Goal: Task Accomplishment & Management: Use online tool/utility

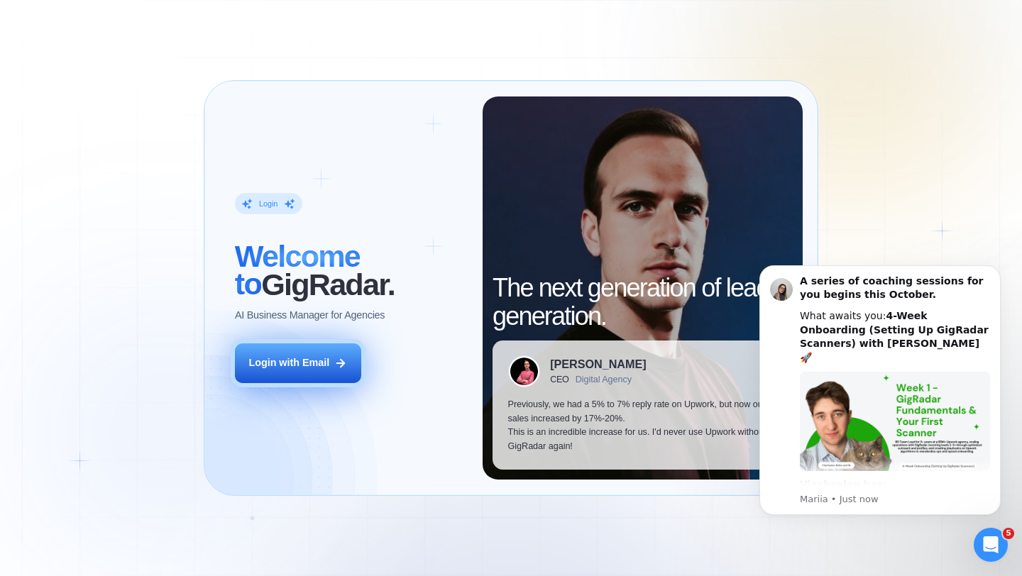
click at [336, 358] on icon at bounding box center [340, 363] width 13 height 13
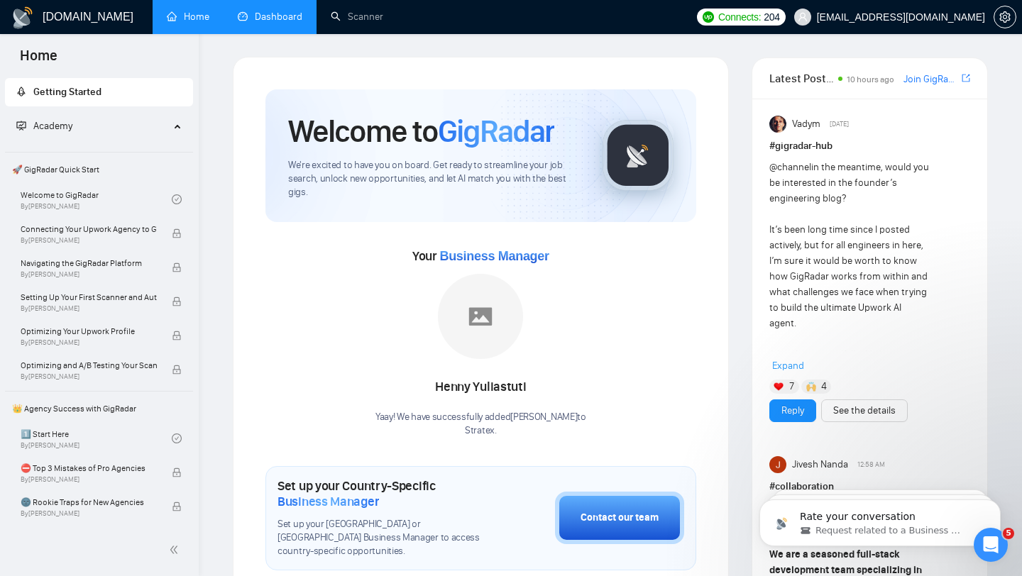
click at [268, 18] on link "Dashboard" at bounding box center [270, 17] width 65 height 12
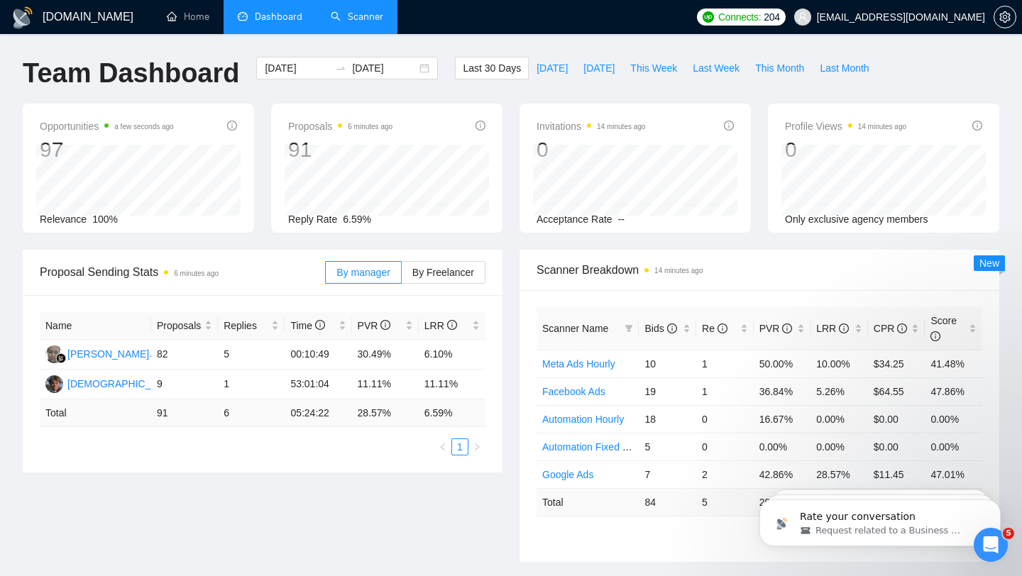
click at [371, 20] on link "Scanner" at bounding box center [357, 17] width 53 height 12
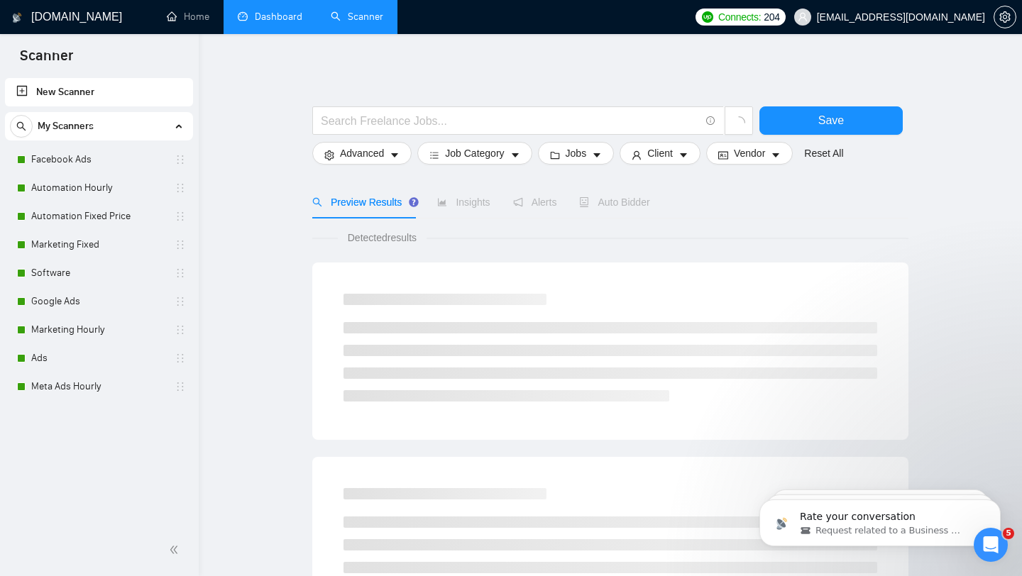
click at [287, 23] on link "Dashboard" at bounding box center [270, 17] width 65 height 12
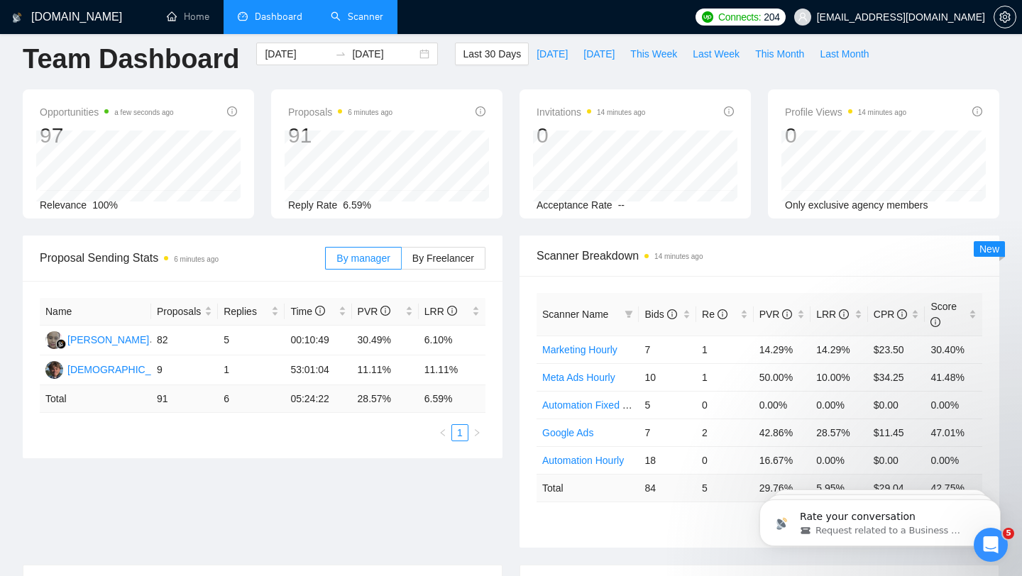
scroll to position [16, 0]
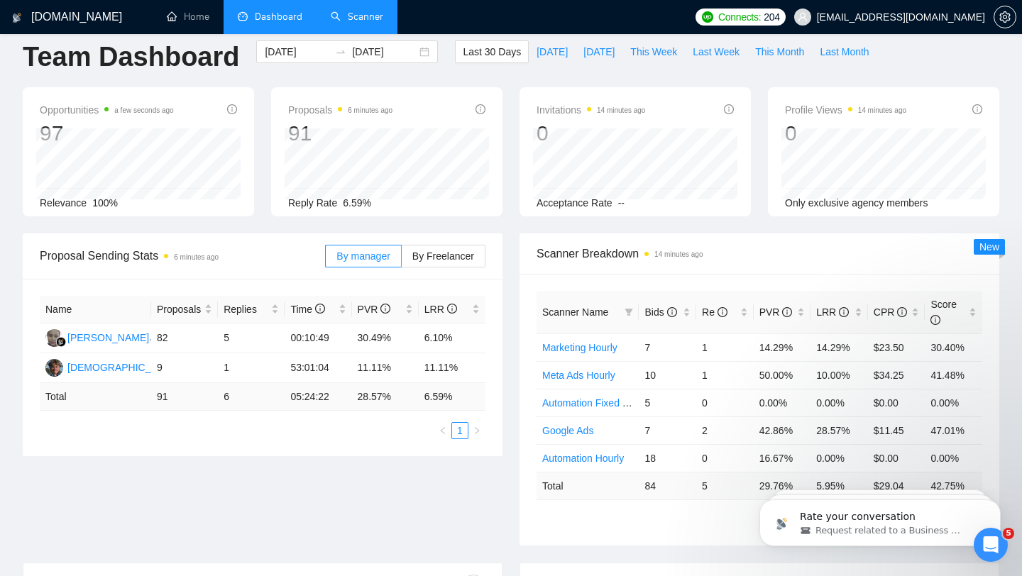
click at [359, 23] on link "Scanner" at bounding box center [357, 17] width 53 height 12
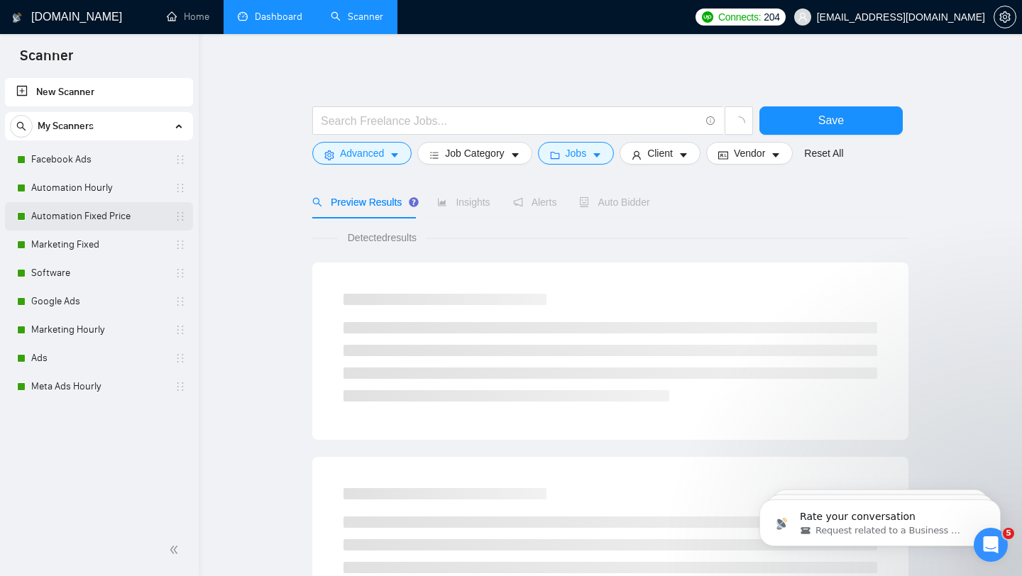
click at [109, 219] on link "Automation Fixed Price" at bounding box center [98, 216] width 135 height 28
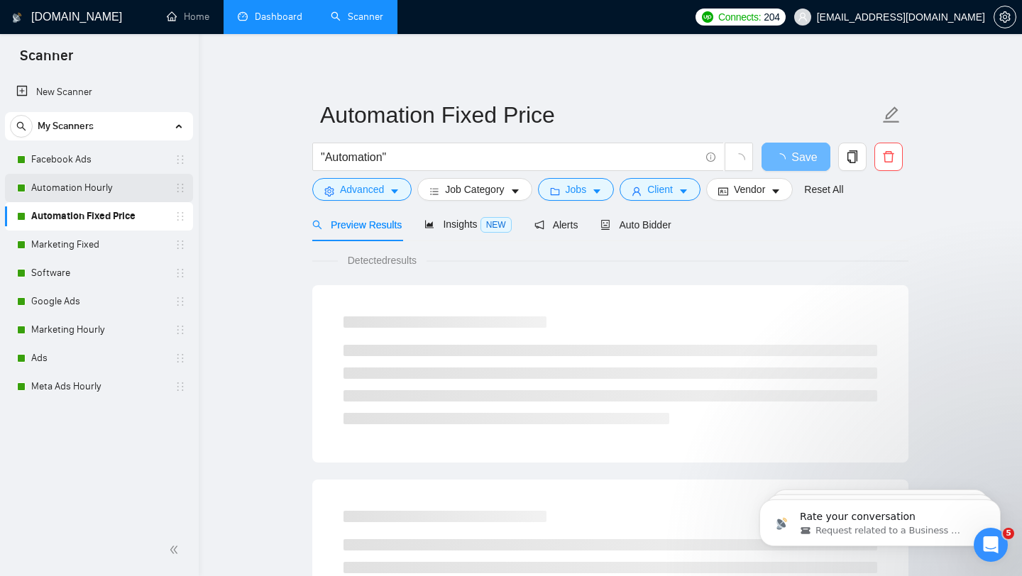
click at [111, 183] on link "Automation Hourly" at bounding box center [98, 188] width 135 height 28
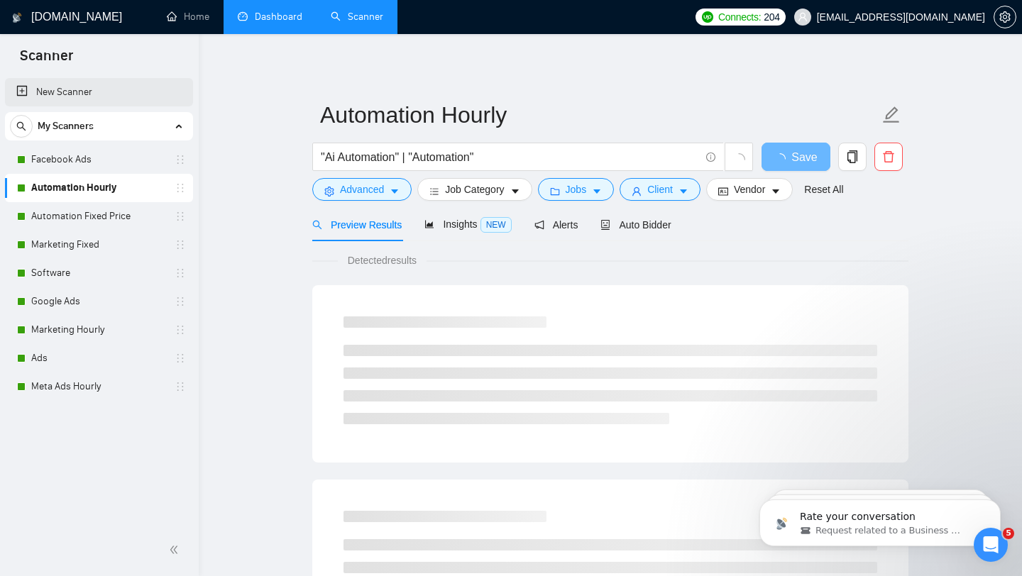
click at [108, 87] on link "New Scanner" at bounding box center [98, 92] width 165 height 28
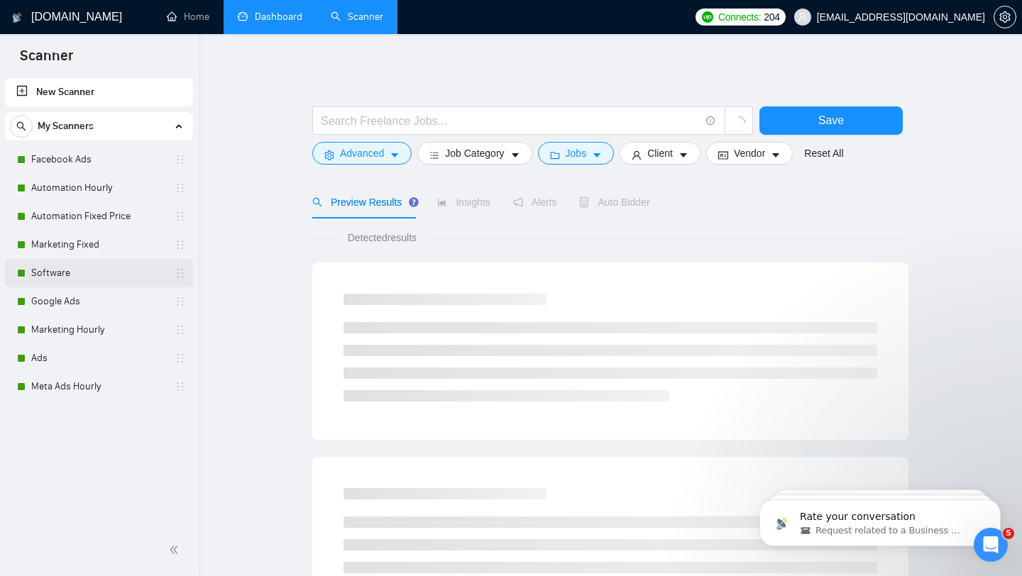
click at [153, 271] on link "Software" at bounding box center [98, 273] width 135 height 28
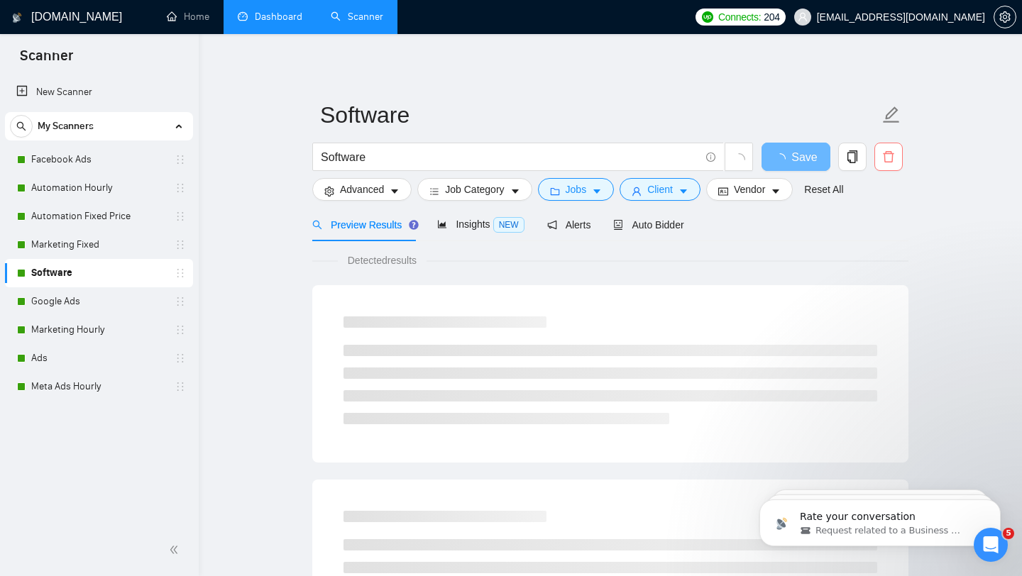
click at [886, 158] on icon "delete" at bounding box center [888, 156] width 13 height 13
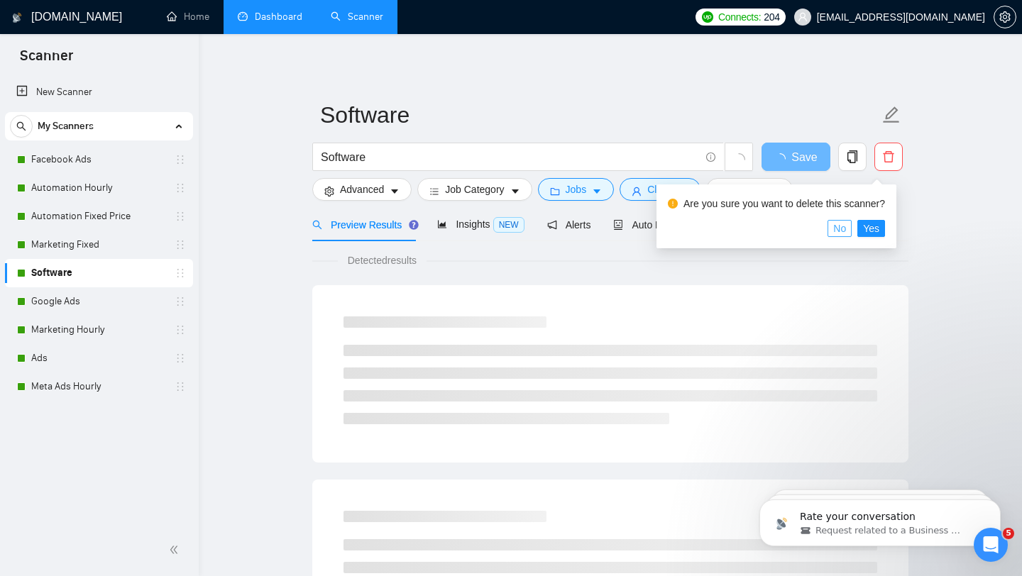
click at [845, 227] on span "No" at bounding box center [839, 229] width 13 height 16
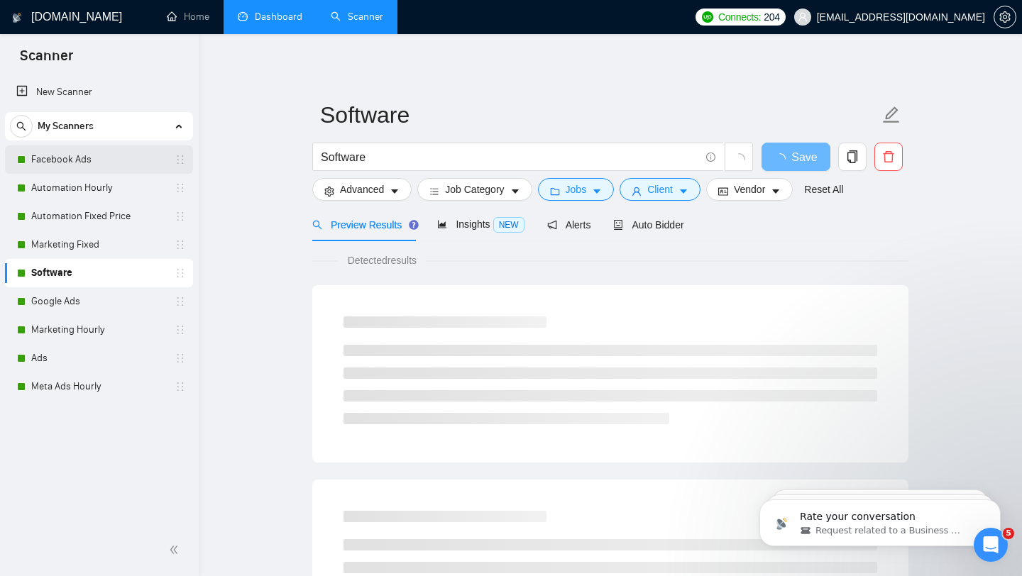
click at [111, 153] on link "Facebook Ads" at bounding box center [98, 159] width 135 height 28
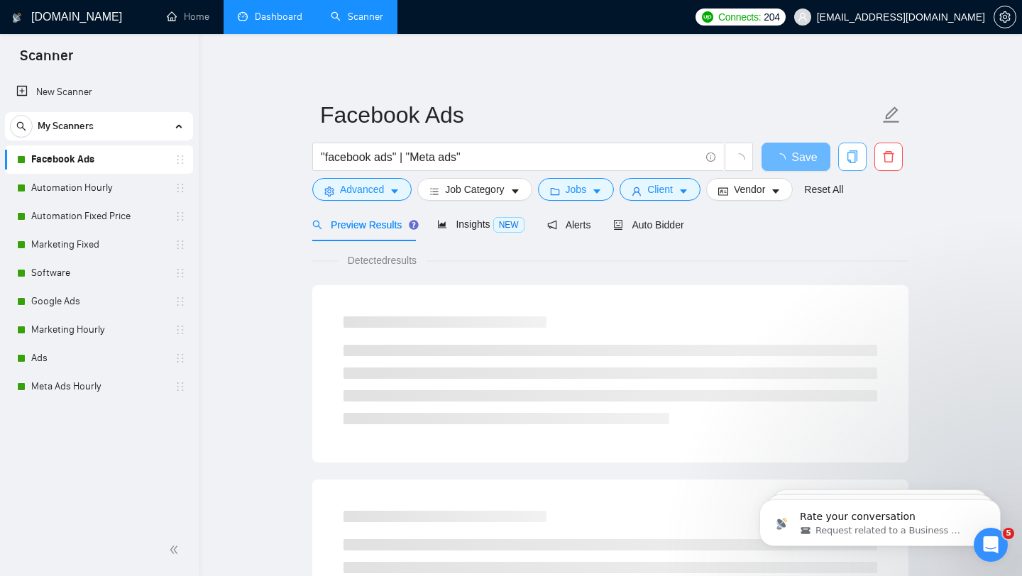
click at [852, 158] on icon "copy" at bounding box center [852, 156] width 13 height 13
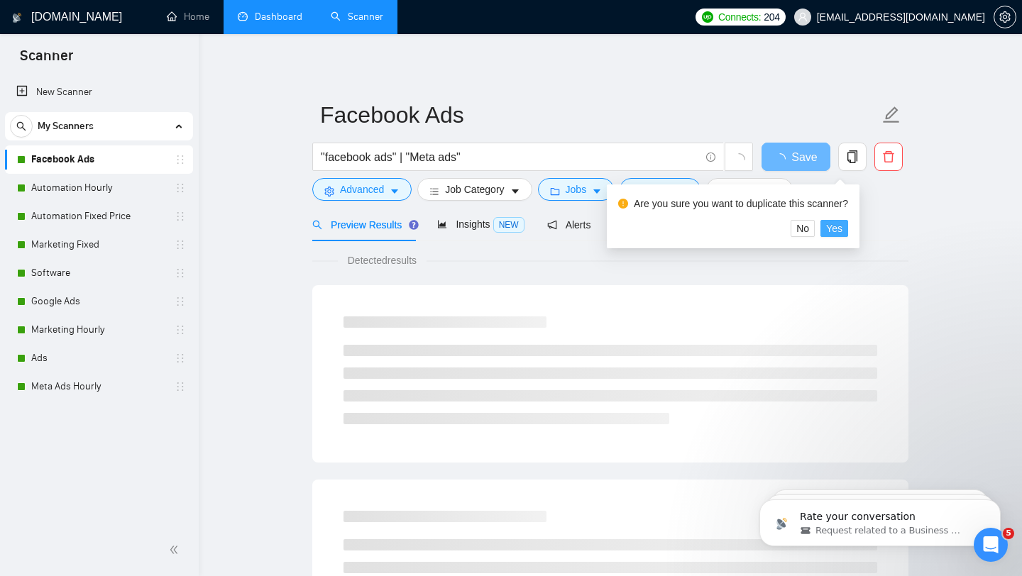
click at [840, 228] on span "Yes" at bounding box center [834, 229] width 16 height 16
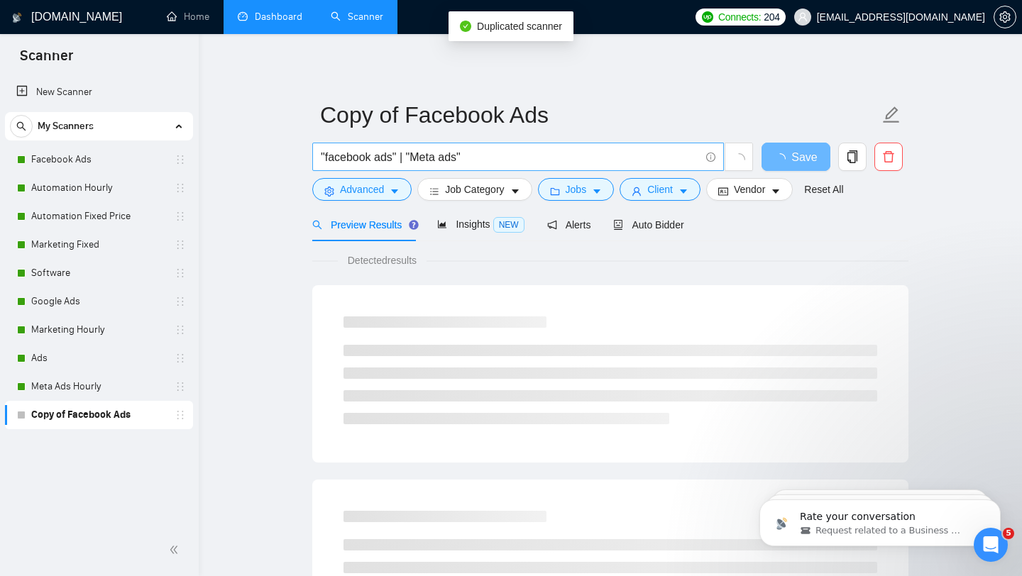
click at [413, 158] on input ""facebook ads" | "Meta ads"" at bounding box center [510, 157] width 379 height 18
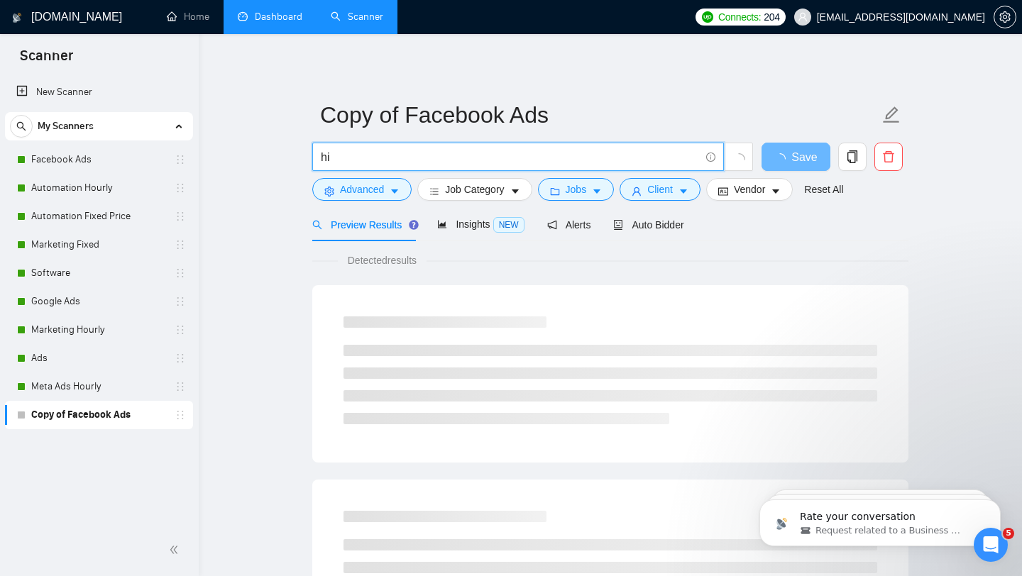
type input "h"
type input "g"
type input ""gohighlevel" | "highlevel""
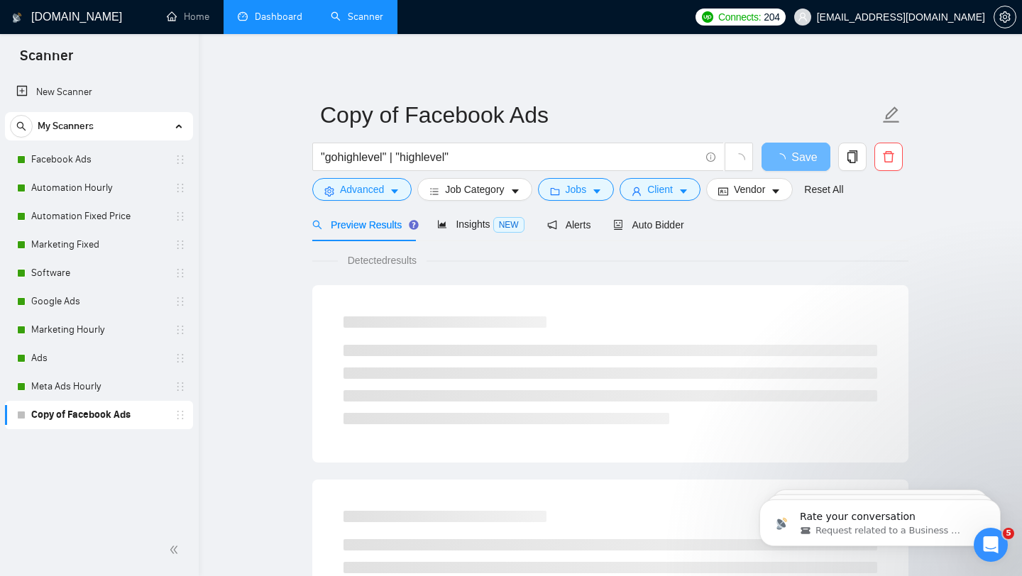
click at [741, 259] on div "Detected results" at bounding box center [610, 261] width 596 height 16
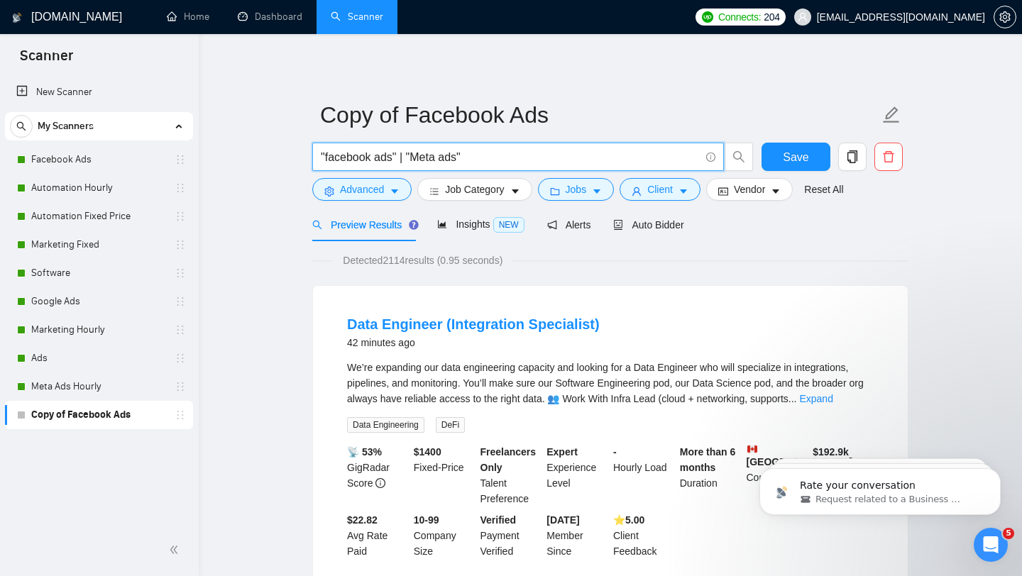
click at [448, 160] on input ""facebook ads" | "Meta ads"" at bounding box center [510, 157] width 379 height 18
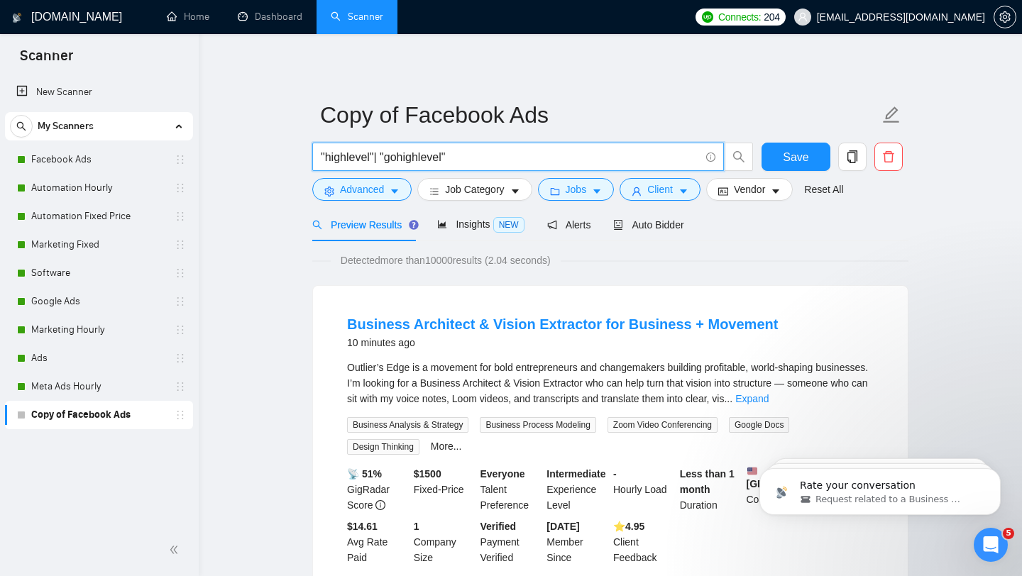
type input ""highlevel"| "gohighlevel""
click at [785, 254] on div "Detected more than 10000 results (2.04 seconds)" at bounding box center [610, 261] width 596 height 16
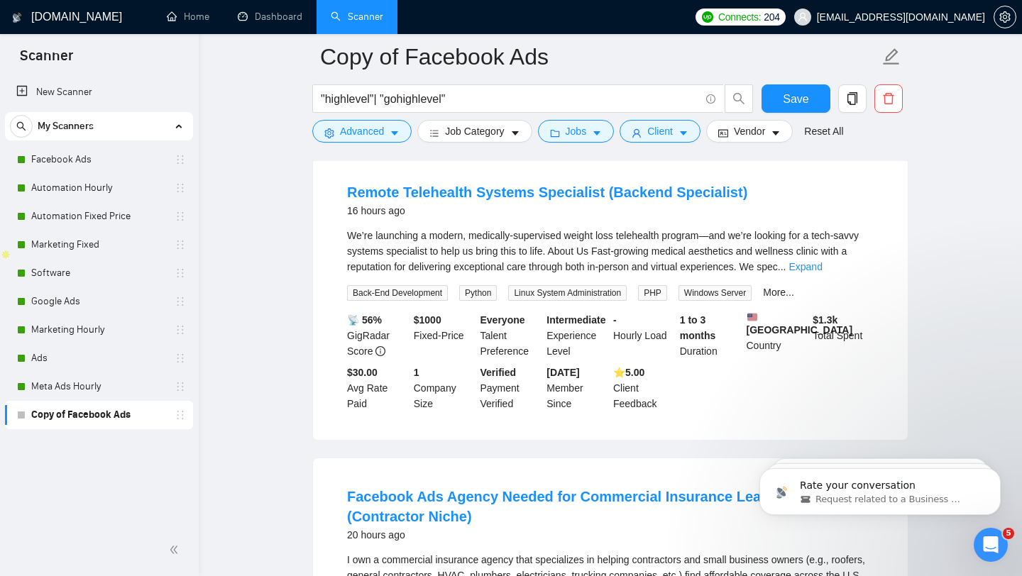
scroll to position [463, 0]
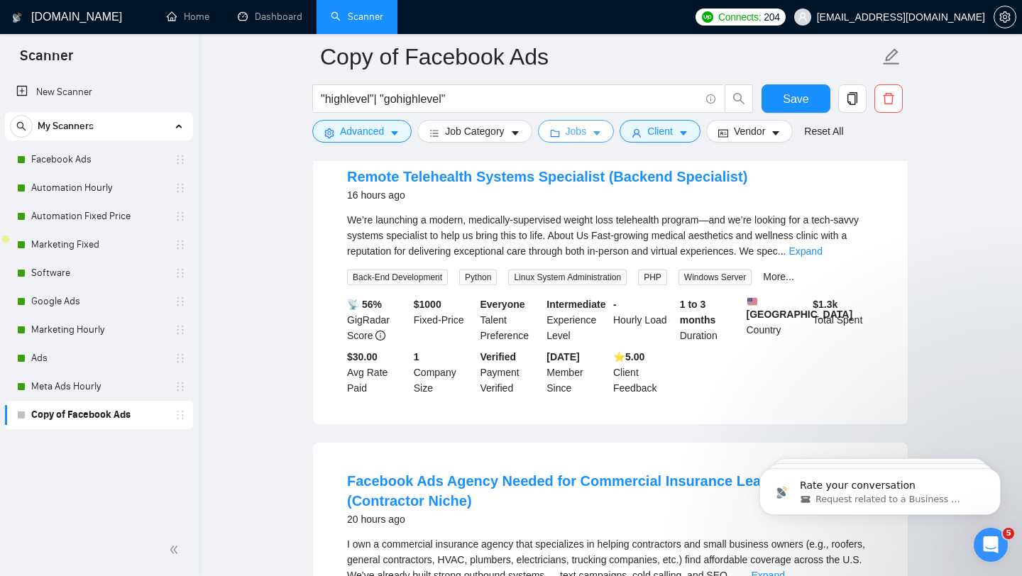
click at [583, 129] on span "Jobs" at bounding box center [576, 131] width 21 height 16
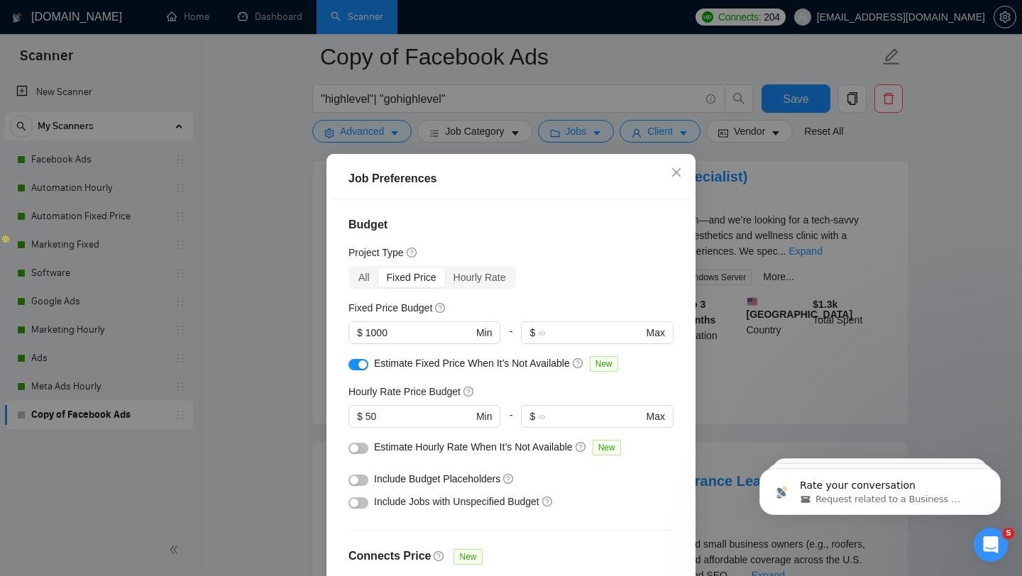
click at [372, 262] on div "Budget Project Type All Fixed Price Hourly Rate Fixed Price Budget $ 1000 Min -…" at bounding box center [510, 400] width 359 height 403
click at [372, 270] on div "All" at bounding box center [364, 278] width 28 height 20
click at [350, 268] on input "All" at bounding box center [350, 268] width 0 height 0
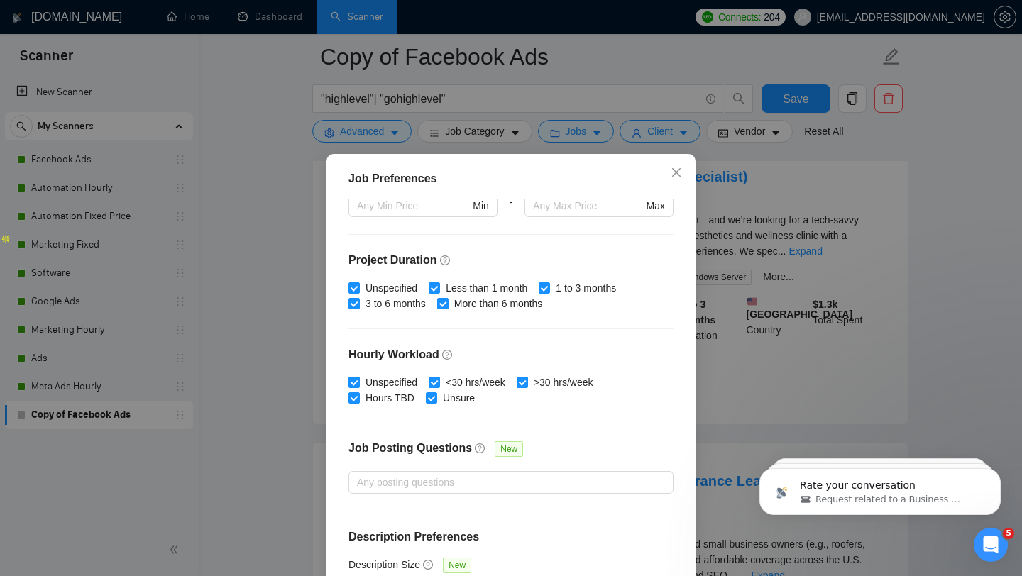
scroll to position [397, 0]
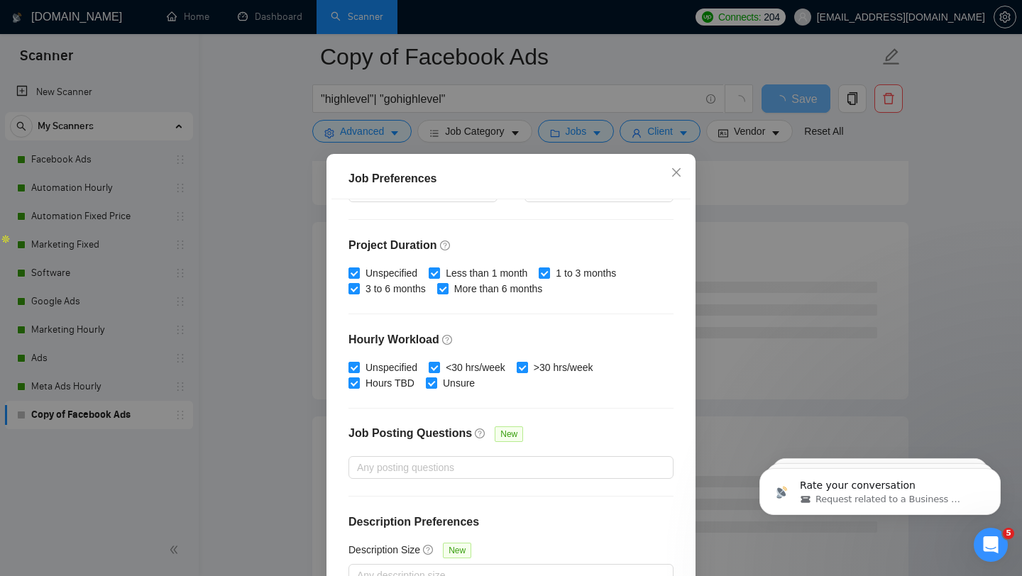
click at [746, 373] on div "Job Preferences Budget Project Type All Fixed Price Hourly Rate Fixed Price Bud…" at bounding box center [511, 288] width 1022 height 576
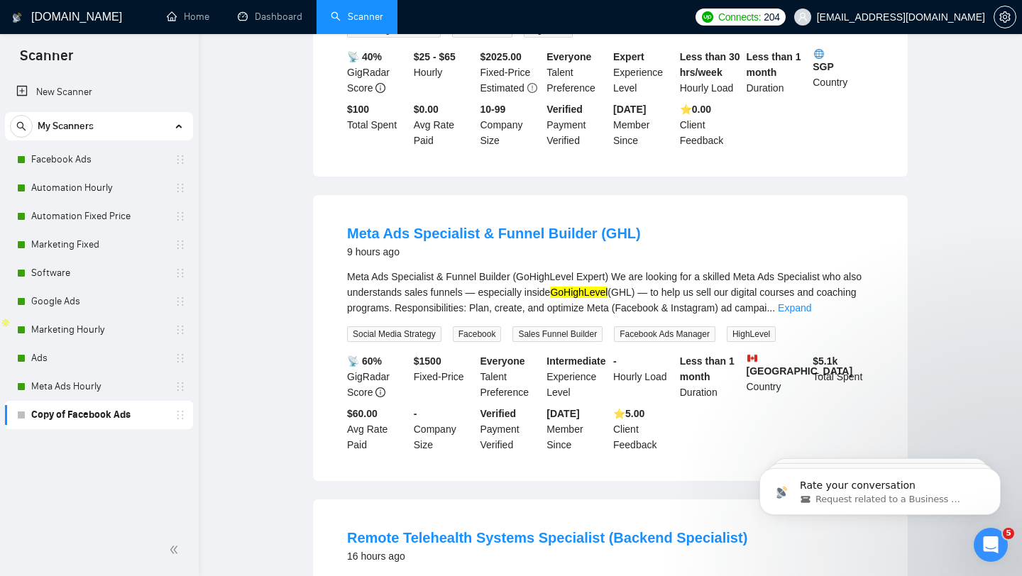
scroll to position [0, 0]
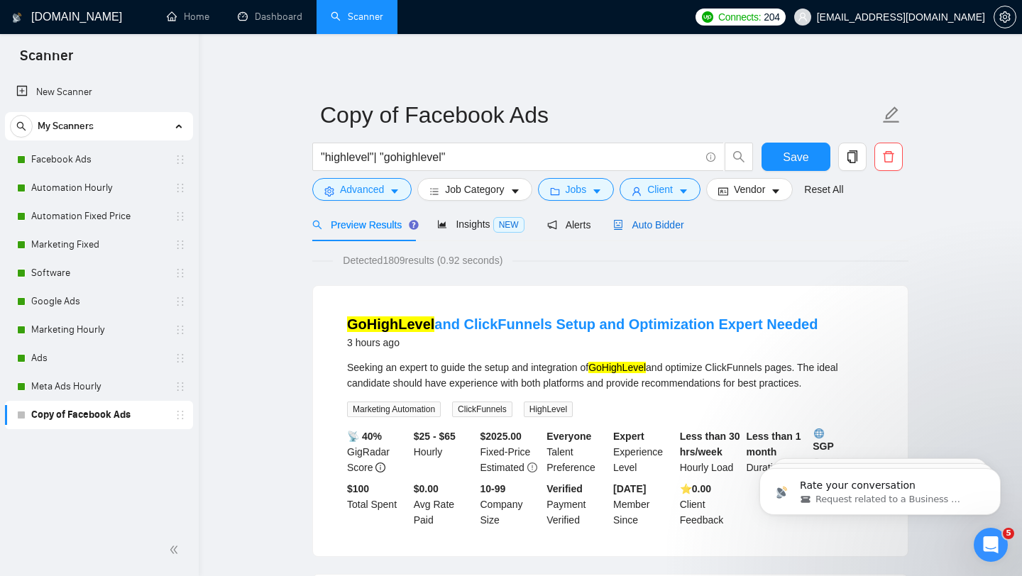
click at [651, 217] on div "Auto Bidder" at bounding box center [648, 225] width 70 height 16
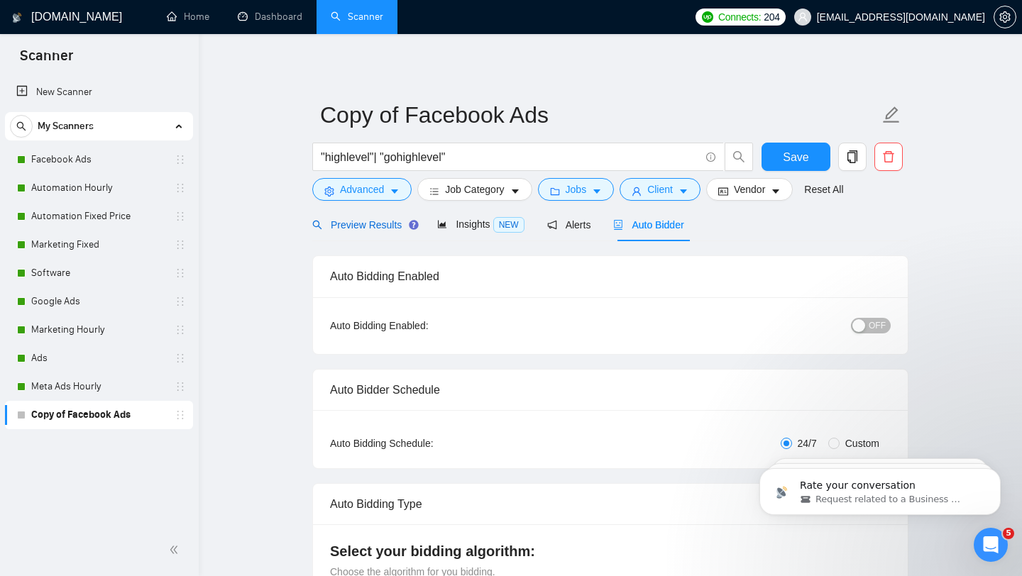
click at [380, 228] on span "Preview Results" at bounding box center [363, 224] width 102 height 11
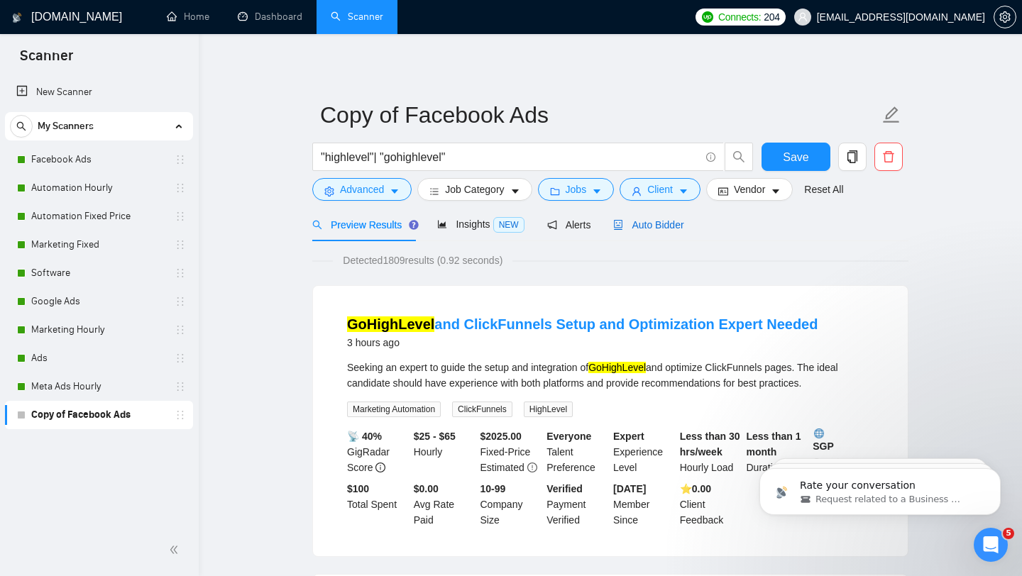
click at [629, 222] on span "Auto Bidder" at bounding box center [648, 224] width 70 height 11
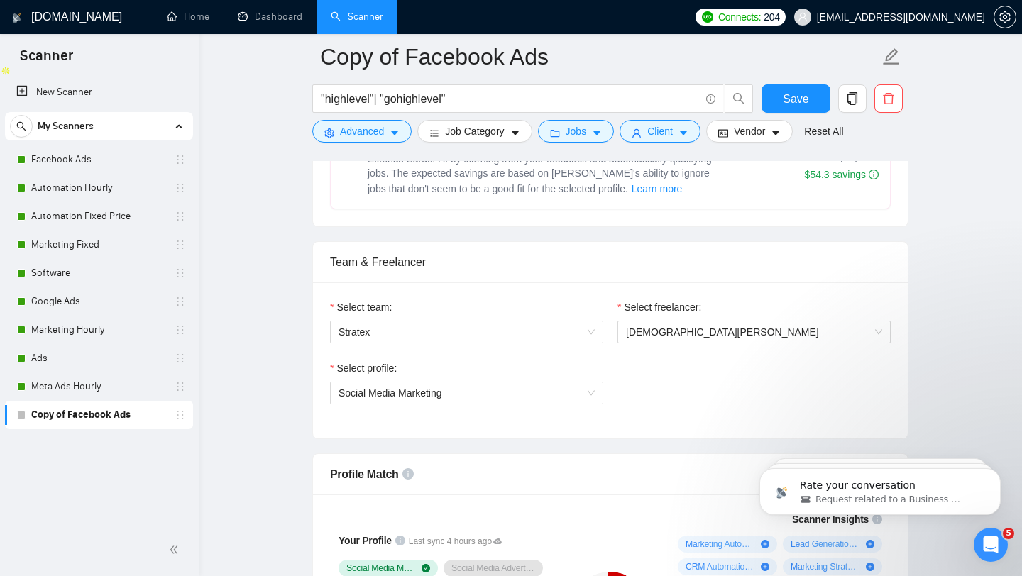
scroll to position [641, 0]
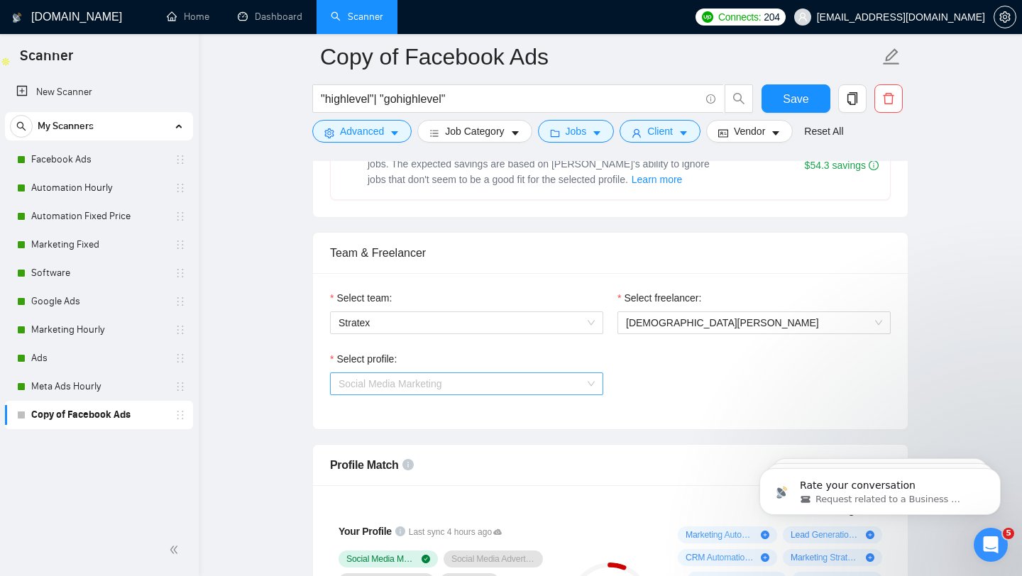
click at [556, 388] on span "Social Media Marketing" at bounding box center [466, 383] width 256 height 21
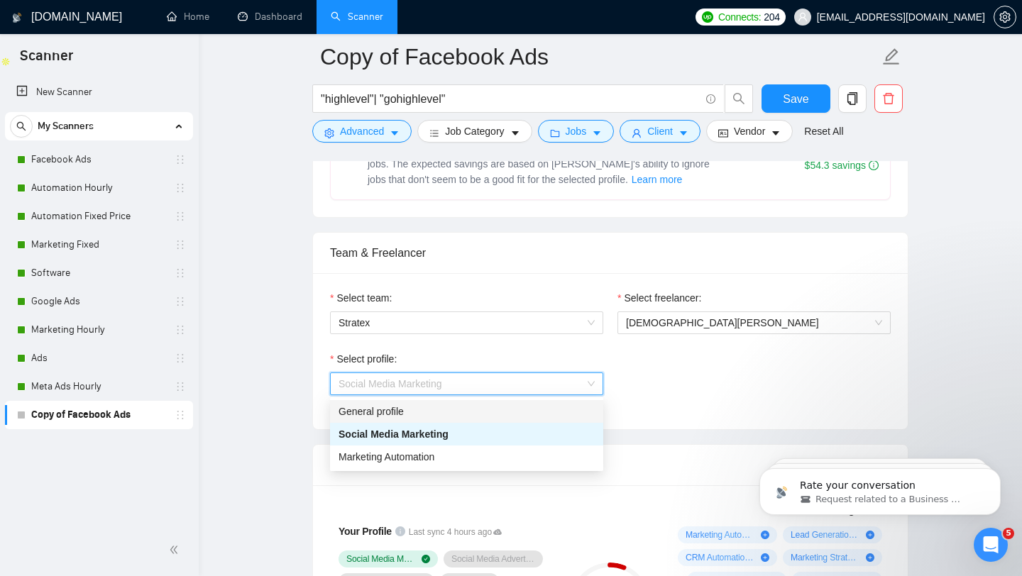
click at [524, 407] on div "General profile" at bounding box center [466, 412] width 256 height 16
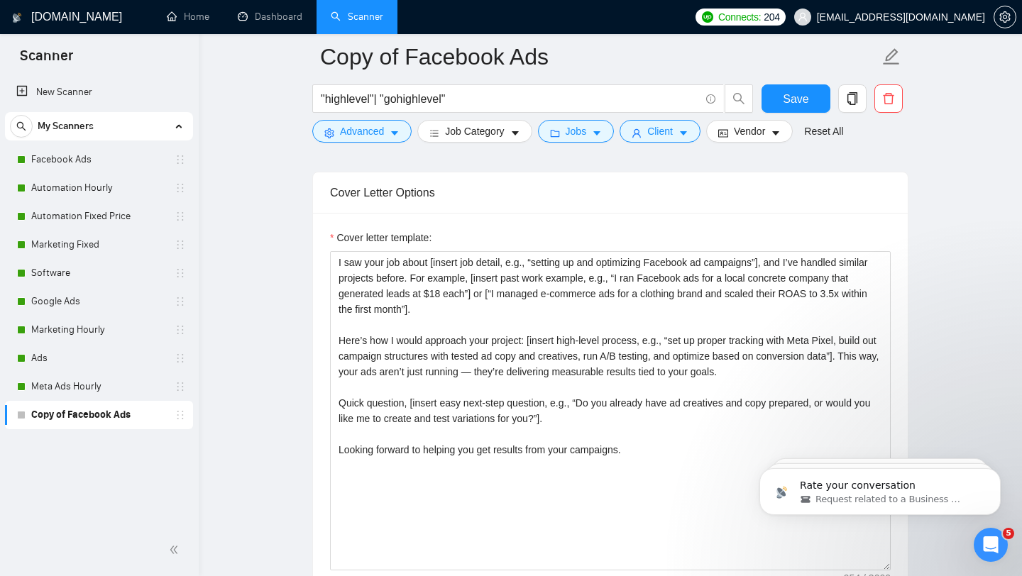
scroll to position [1488, 0]
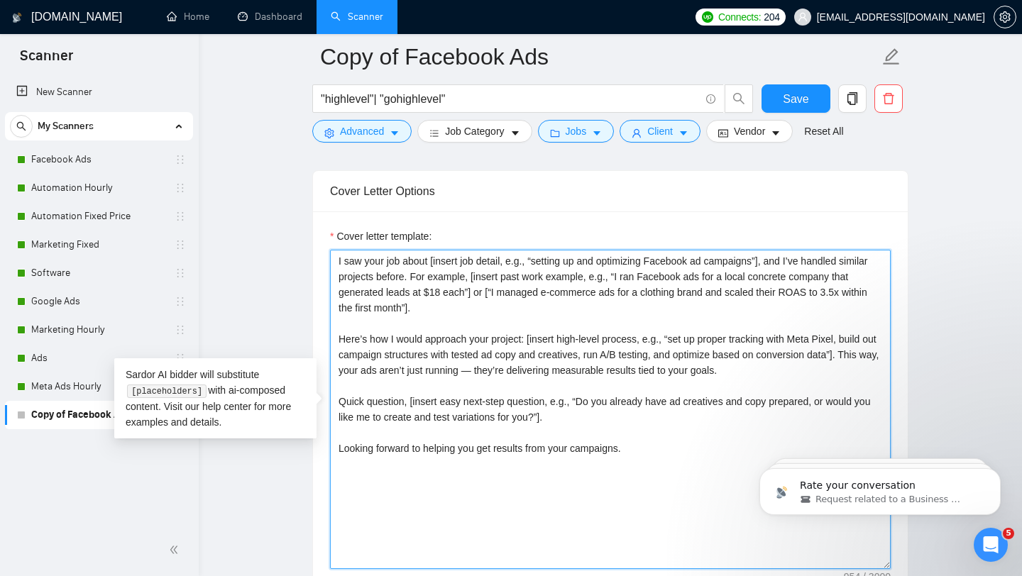
drag, startPoint x: 587, startPoint y: 467, endPoint x: 299, endPoint y: 241, distance: 366.0
click at [299, 241] on main "Copy of Facebook Ads "highlevel"| "gohighlevel" Save Advanced Job Category Jobs…" at bounding box center [610, 458] width 778 height 3778
paste textarea "Lore: Ipsum do Sitame consecte adip elit s “Doe, tem’i utla” etdolore. Magn / A…"
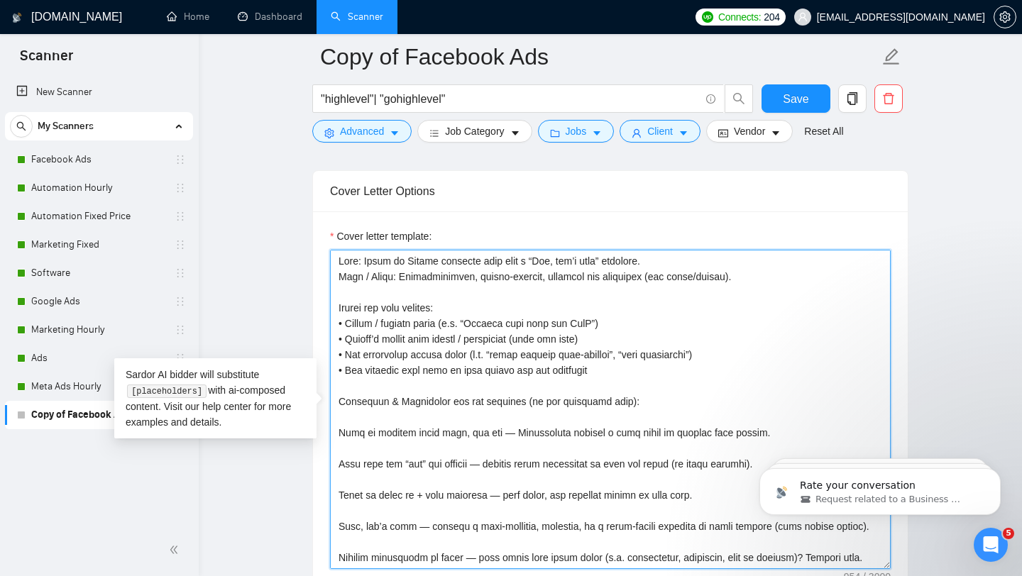
scroll to position [338, 0]
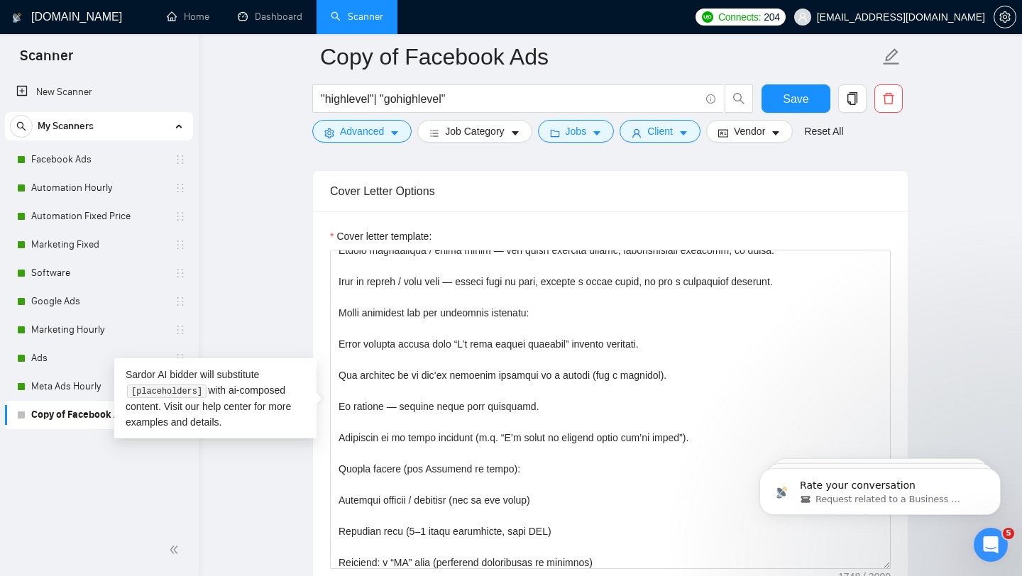
click at [585, 224] on div "Cover letter template:" at bounding box center [610, 407] width 595 height 392
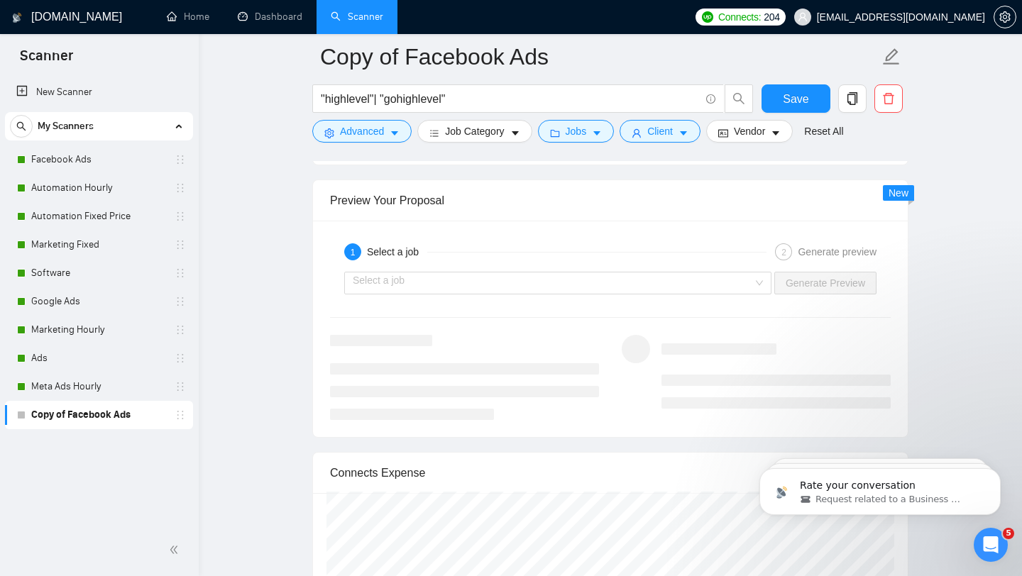
scroll to position [2507, 0]
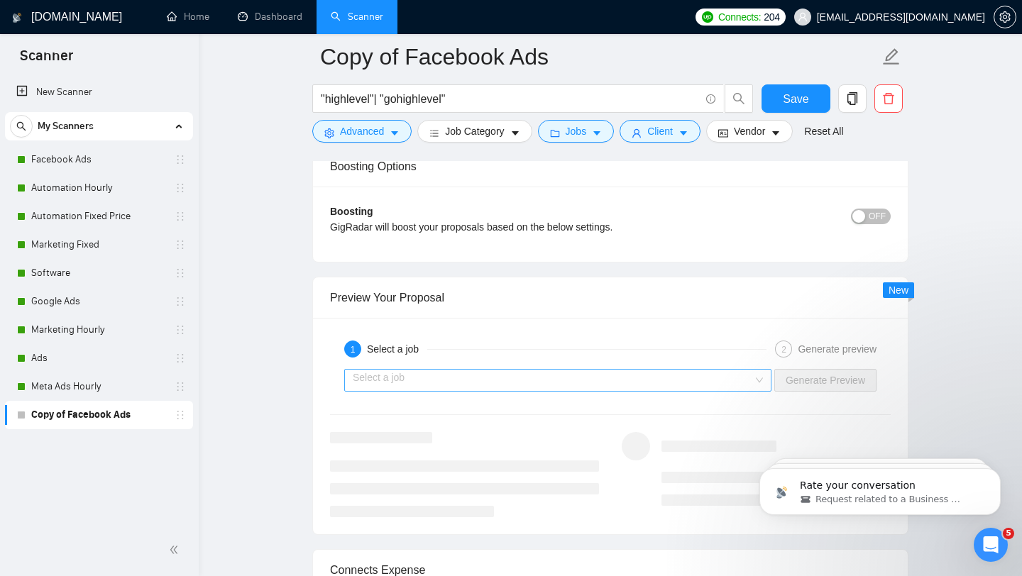
click at [590, 385] on input "search" at bounding box center [553, 380] width 400 height 21
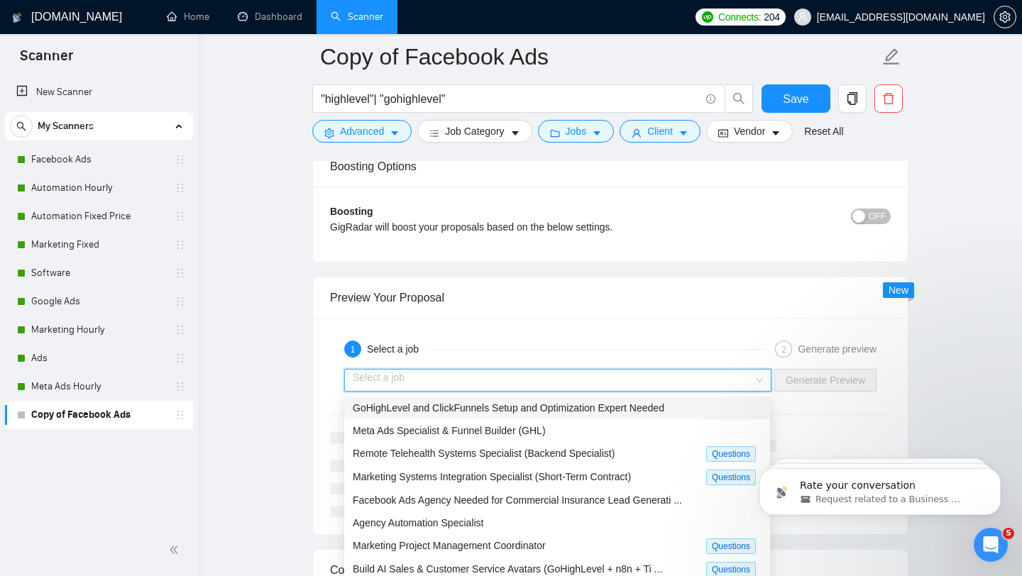
click at [581, 410] on span "GoHighLevel and ClickFunnels Setup and Optimization Expert Needed" at bounding box center [509, 407] width 312 height 11
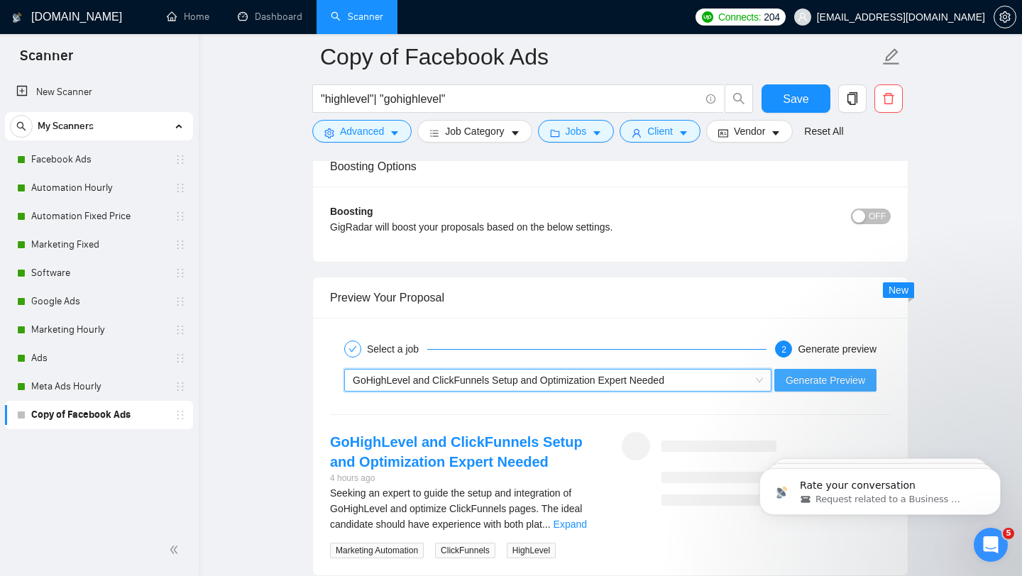
click at [852, 382] on span "Generate Preview" at bounding box center [825, 381] width 79 height 16
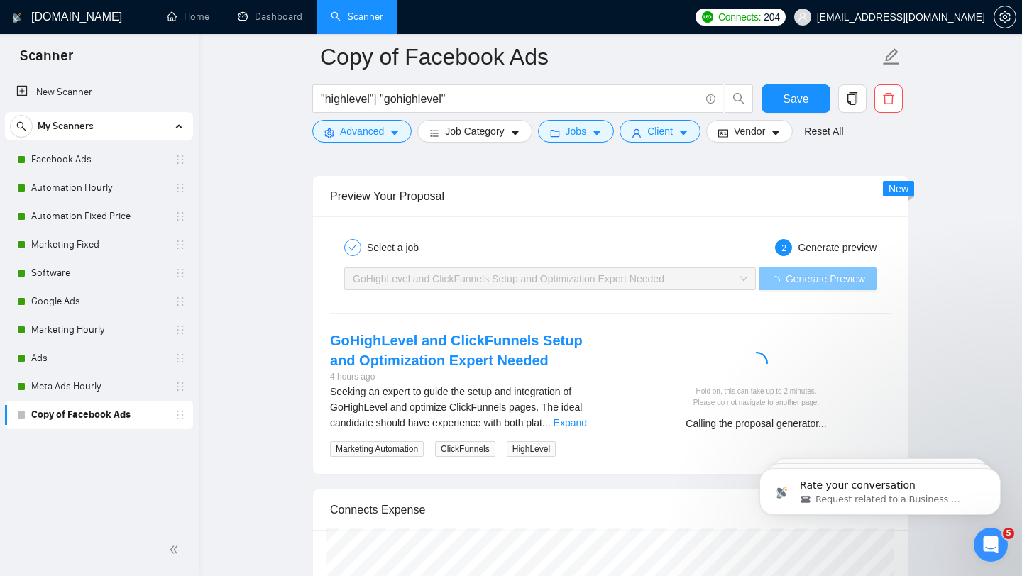
scroll to position [2610, 0]
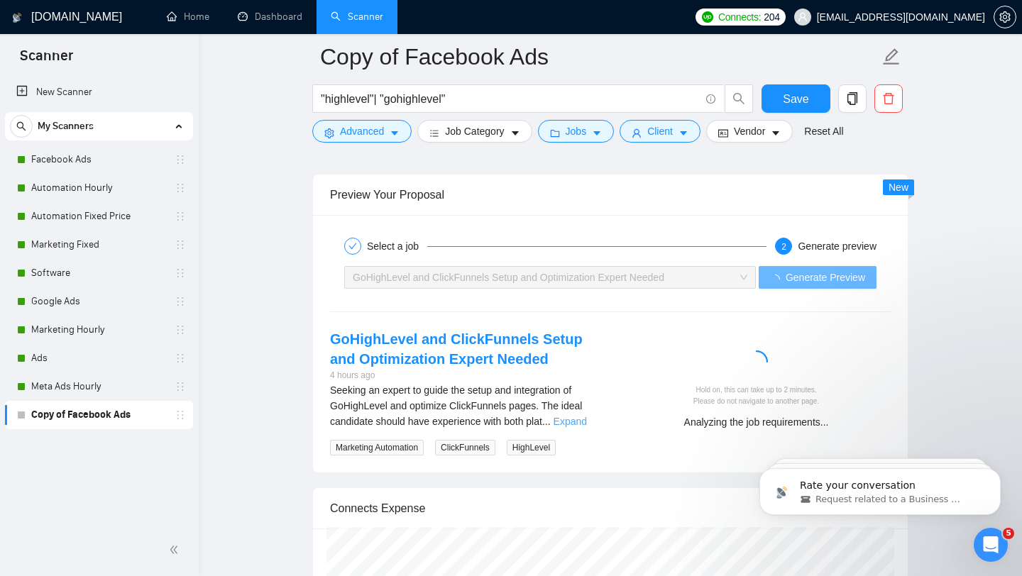
click at [572, 422] on link "Expand" at bounding box center [569, 421] width 33 height 11
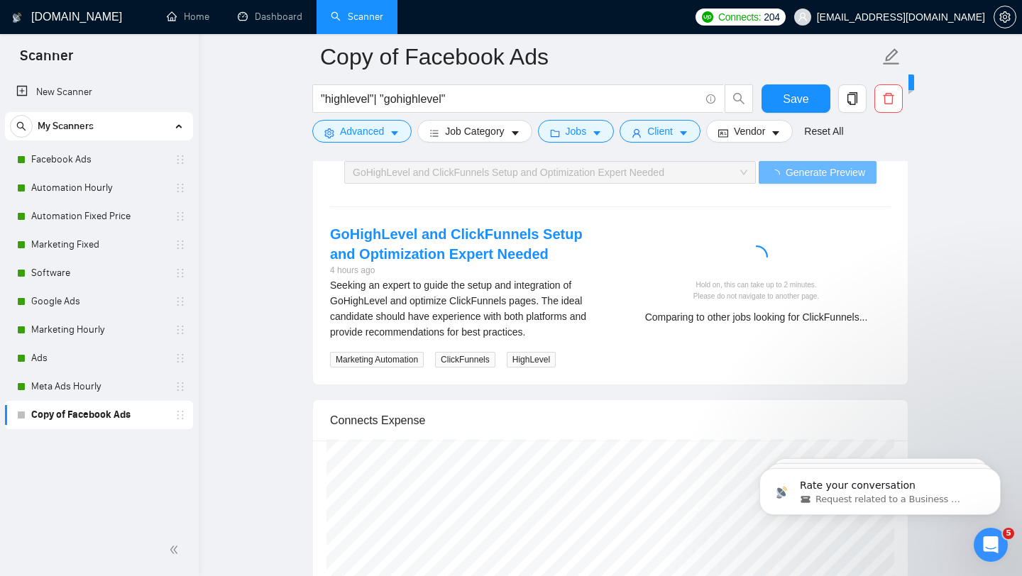
scroll to position [2714, 0]
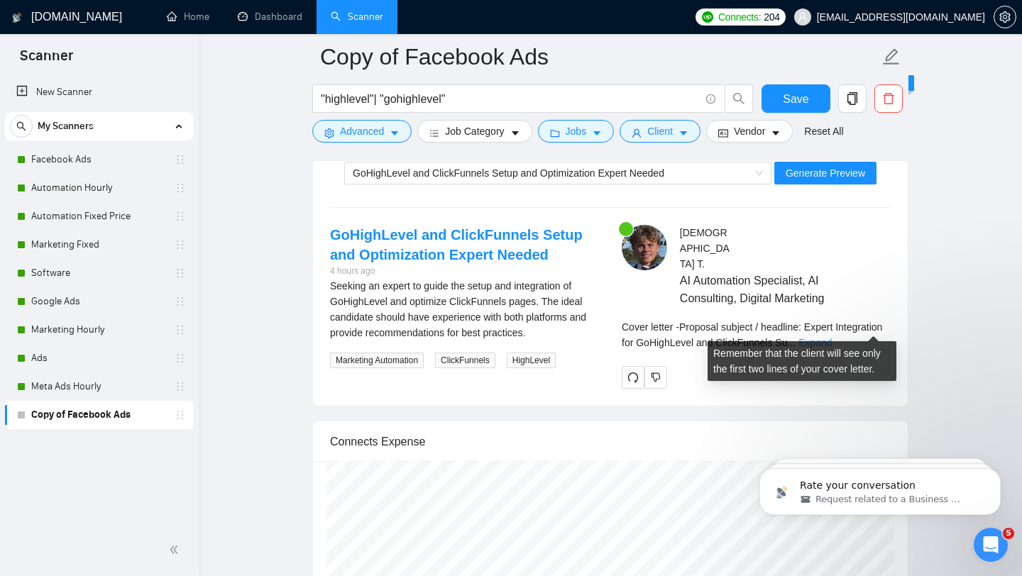
click at [832, 337] on link "Expand" at bounding box center [814, 342] width 33 height 11
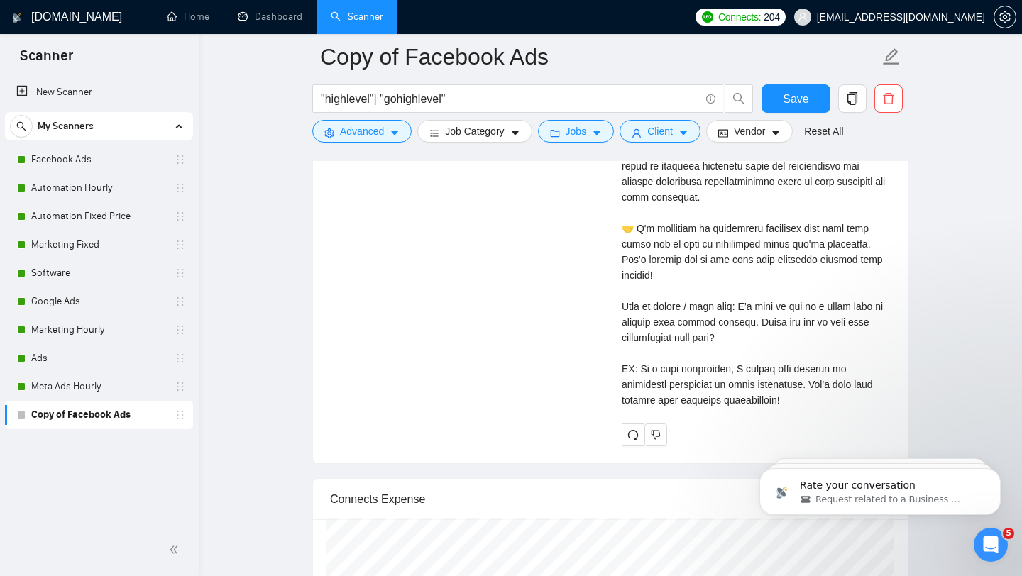
scroll to position [3186, 0]
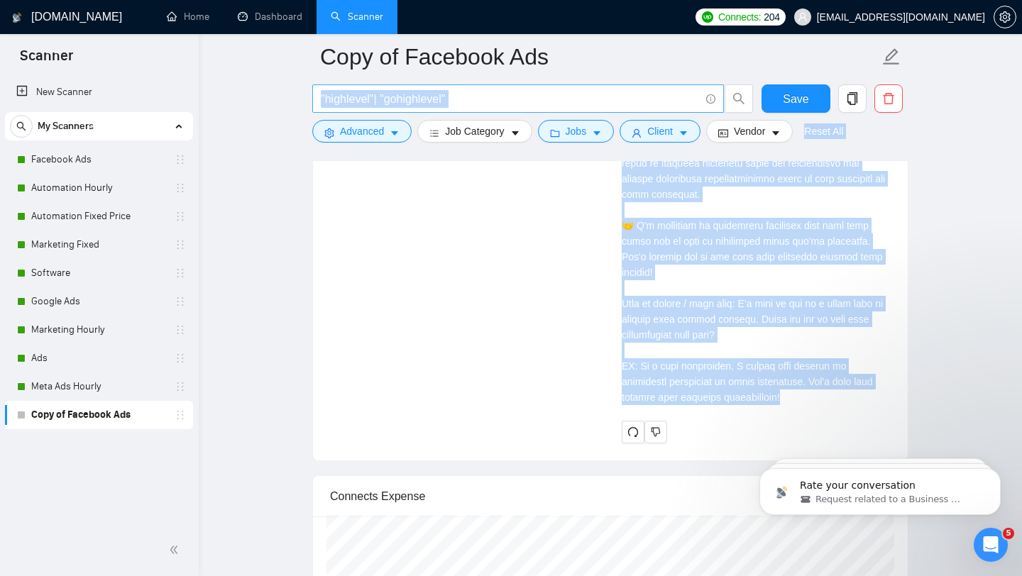
drag, startPoint x: 826, startPoint y: 388, endPoint x: 615, endPoint y: 95, distance: 361.0
click at [782, 328] on div "Cover letter" at bounding box center [756, 132] width 269 height 546
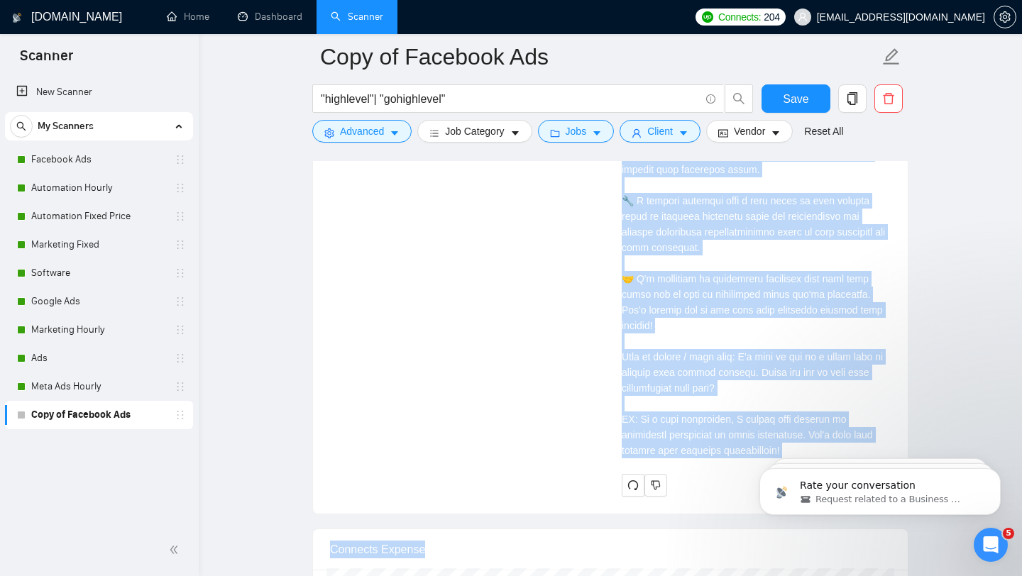
scroll to position [3140, 0]
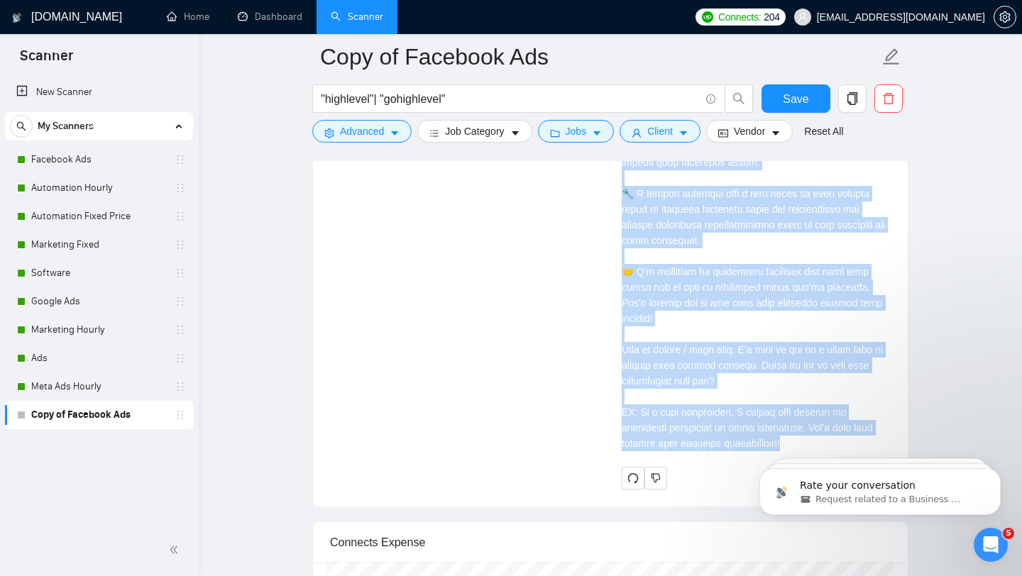
drag, startPoint x: 618, startPoint y: 172, endPoint x: 825, endPoint y: 431, distance: 331.7
click at [825, 431] on div "[DEMOGRAPHIC_DATA][PERSON_NAME] AI Automation Specialist, AI Consulting, Digita…" at bounding box center [756, 144] width 292 height 690
copy div "Loremips dolorsi / ametcons: Adipis Elitseddoei tem InCidiDuntu lab EtdolOremag…"
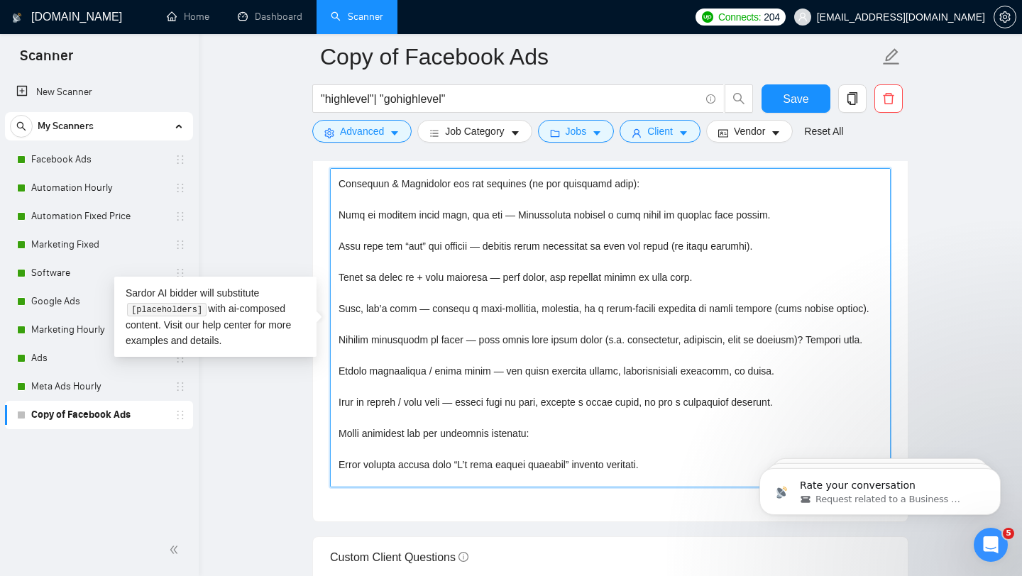
scroll to position [0, 0]
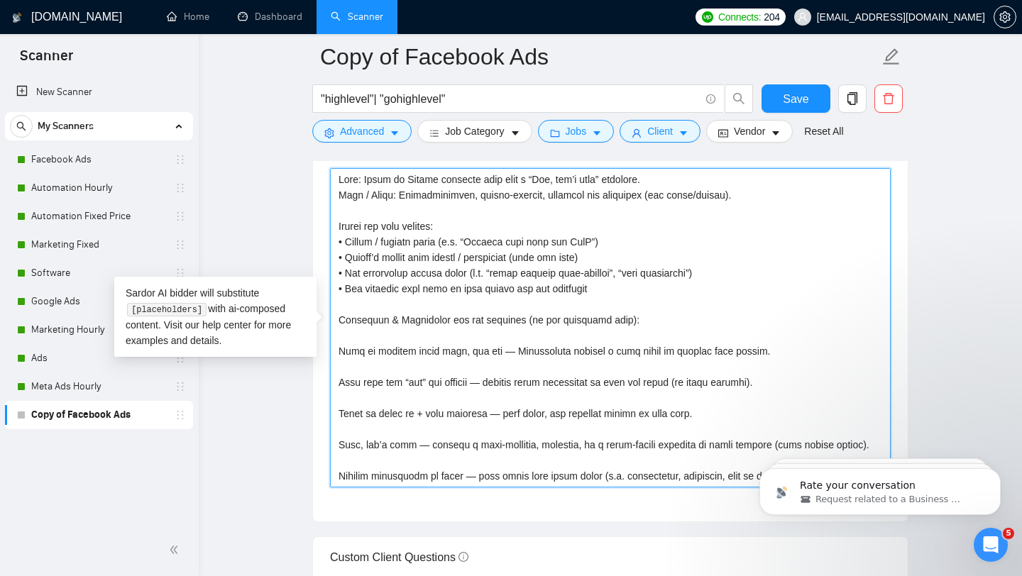
drag, startPoint x: 615, startPoint y: 480, endPoint x: 317, endPoint y: 117, distance: 468.9
paste textarea "[ Proposal subject / headline: {1 short, benefit-driven line that clearly shows…"
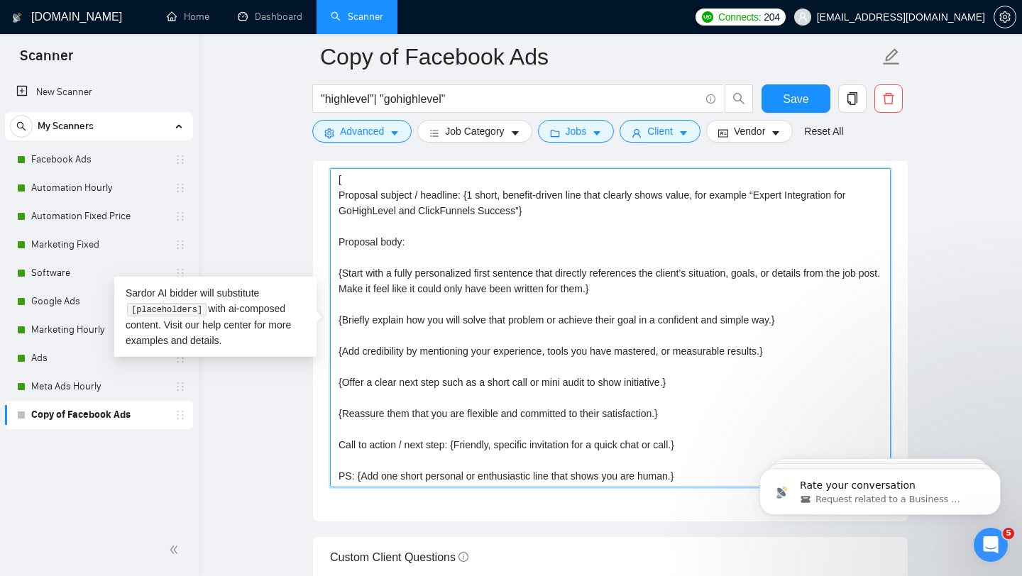
scroll to position [11, 0]
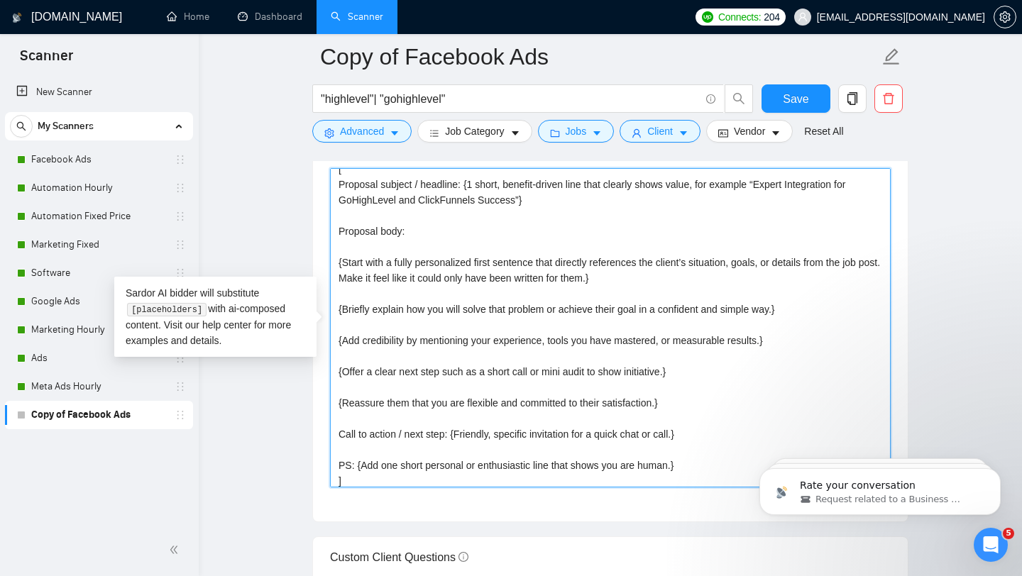
type textarea "[ Proposal subject / headline: {1 short, benefit-driven line that clearly shows…"
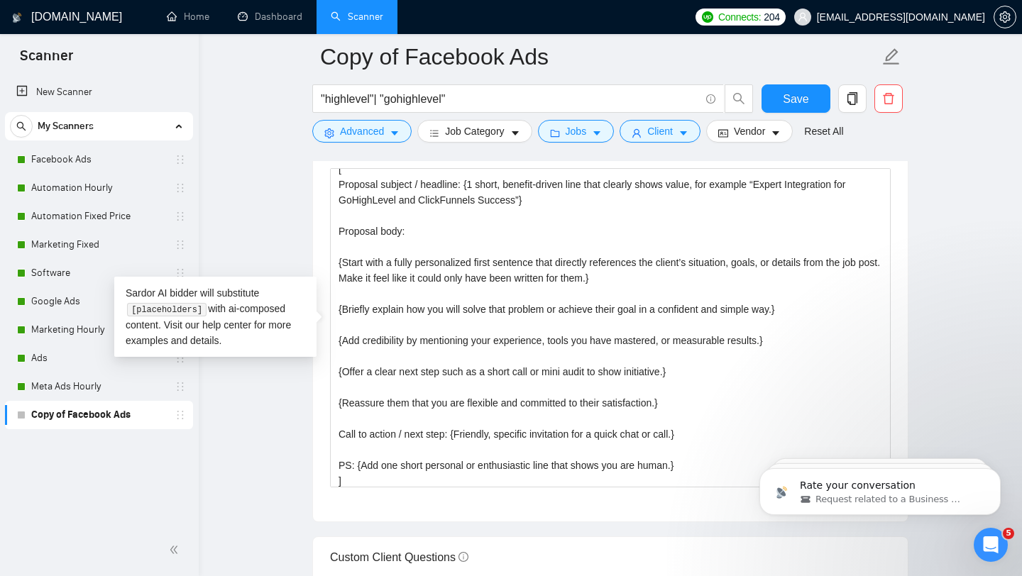
click at [282, 292] on div "Sardor AI bidder will substitute [placeholders] with ai-composed content. Visit…" at bounding box center [215, 317] width 202 height 80
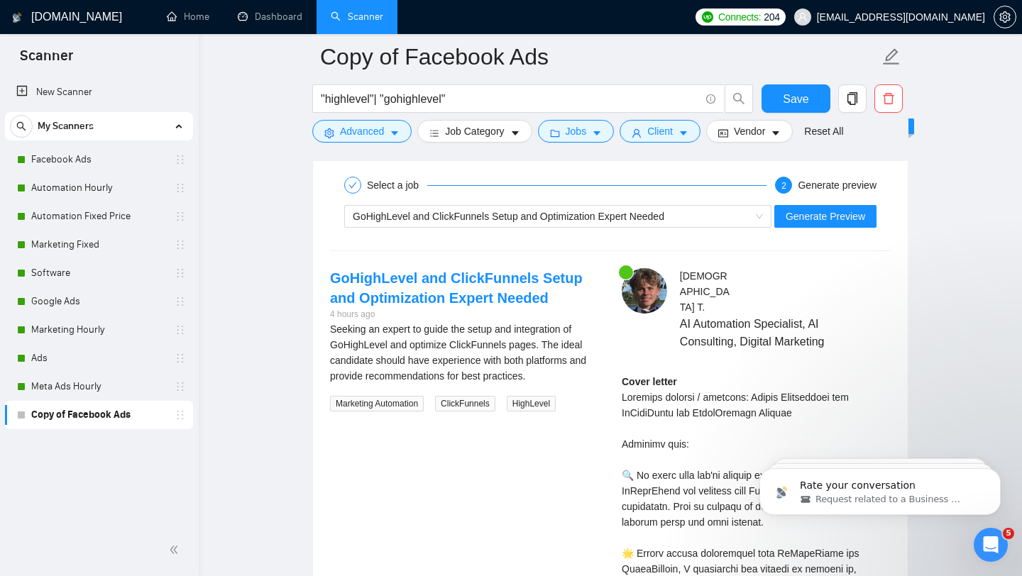
scroll to position [2650, 0]
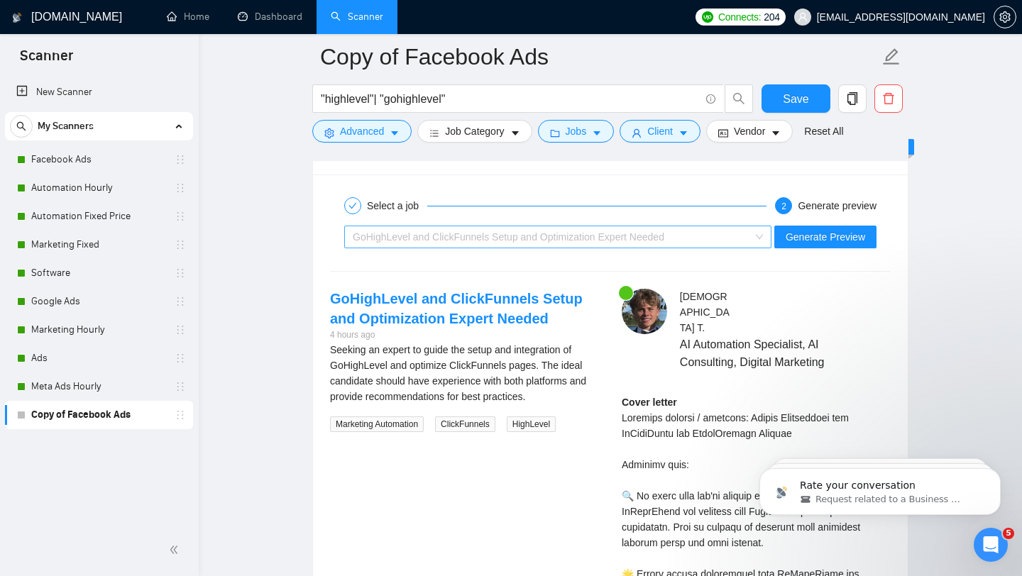
click at [519, 236] on span "GoHighLevel and ClickFunnels Setup and Optimization Expert Needed" at bounding box center [509, 236] width 312 height 11
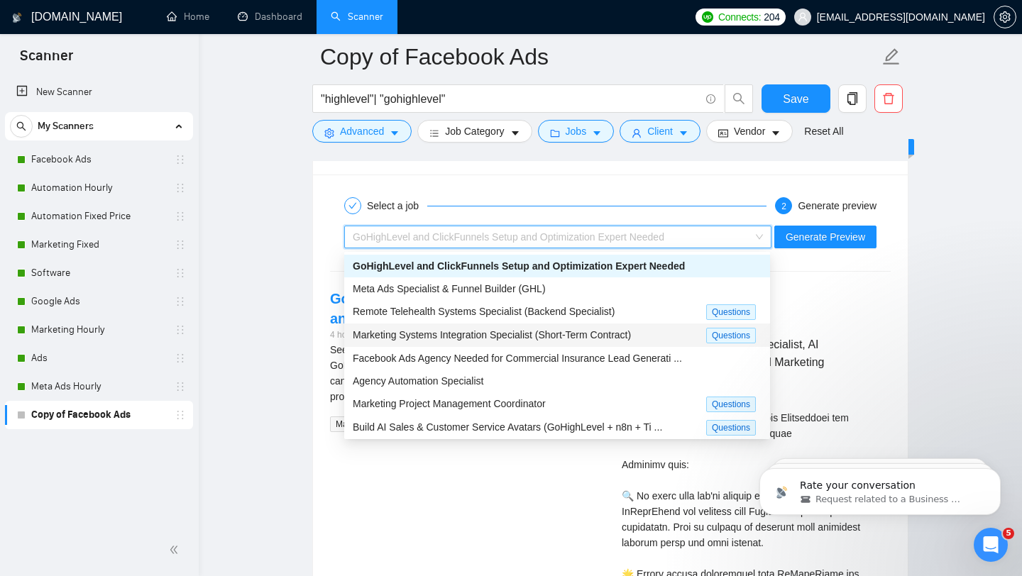
click at [521, 341] on div "Marketing Systems Integration Specialist (Short-Term Contract)" at bounding box center [529, 335] width 353 height 16
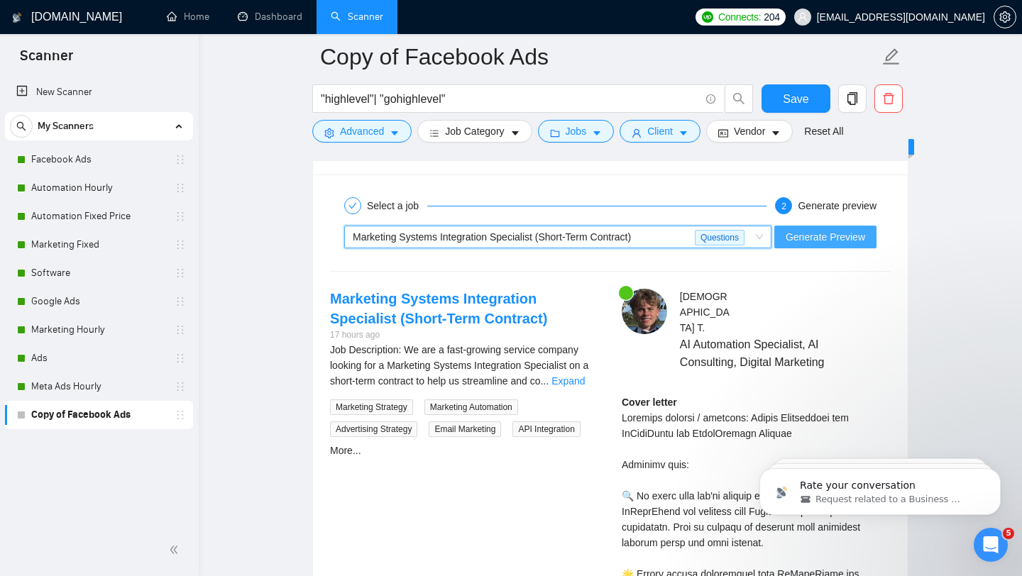
click at [816, 241] on span "Generate Preview" at bounding box center [825, 237] width 79 height 16
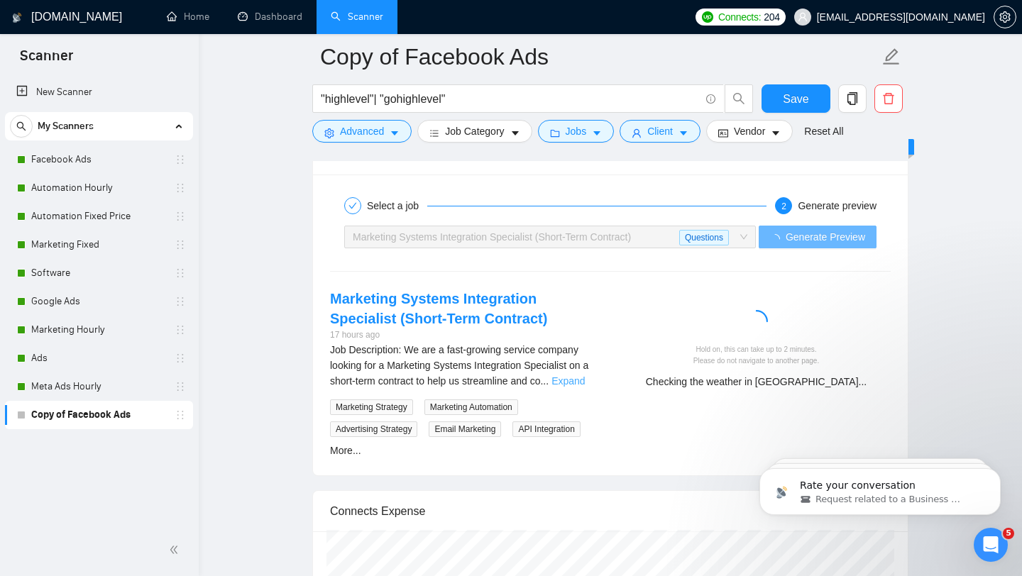
click at [571, 379] on link "Expand" at bounding box center [567, 380] width 33 height 11
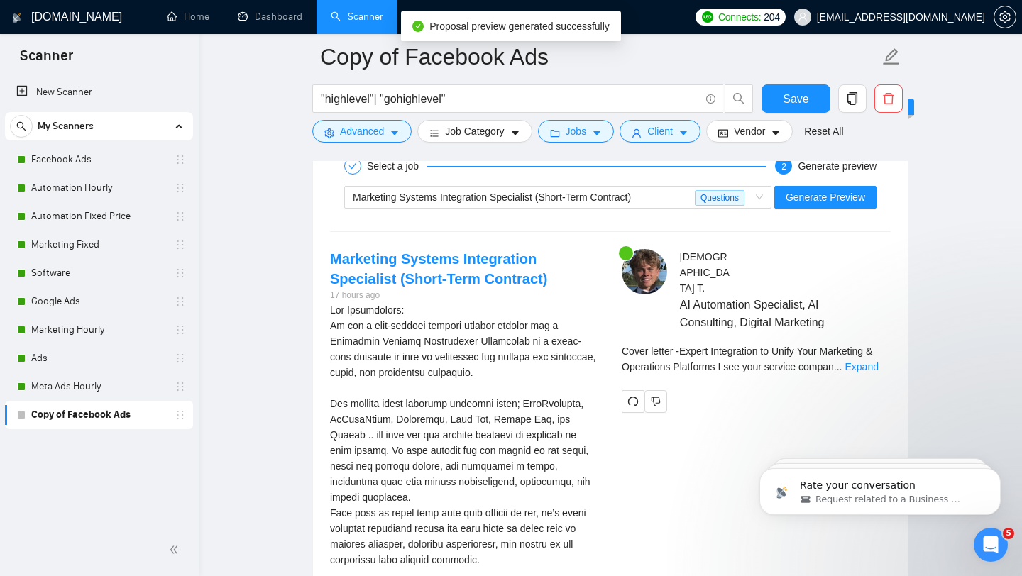
scroll to position [2691, 0]
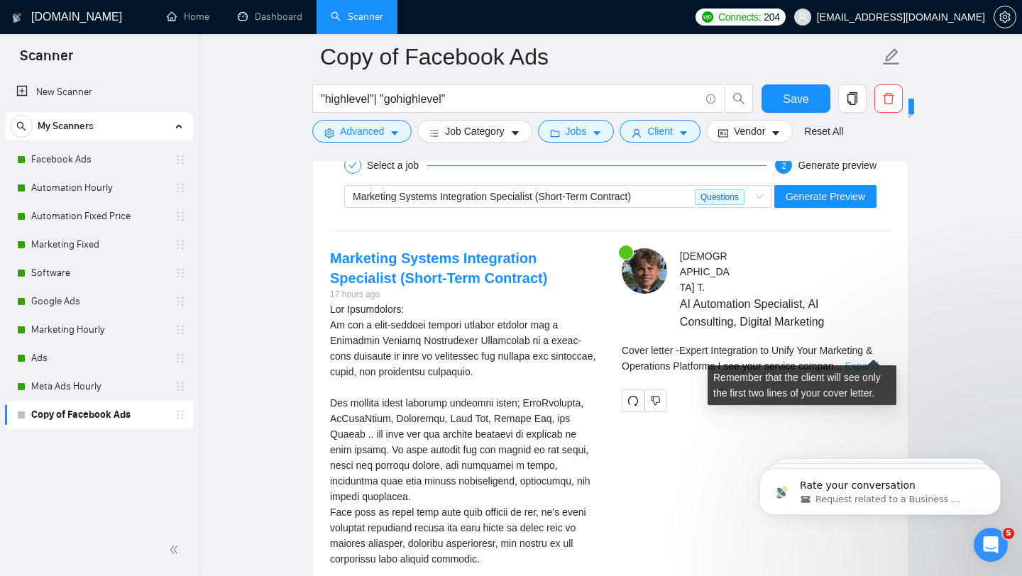
click at [863, 360] on link "Expand" at bounding box center [860, 365] width 33 height 11
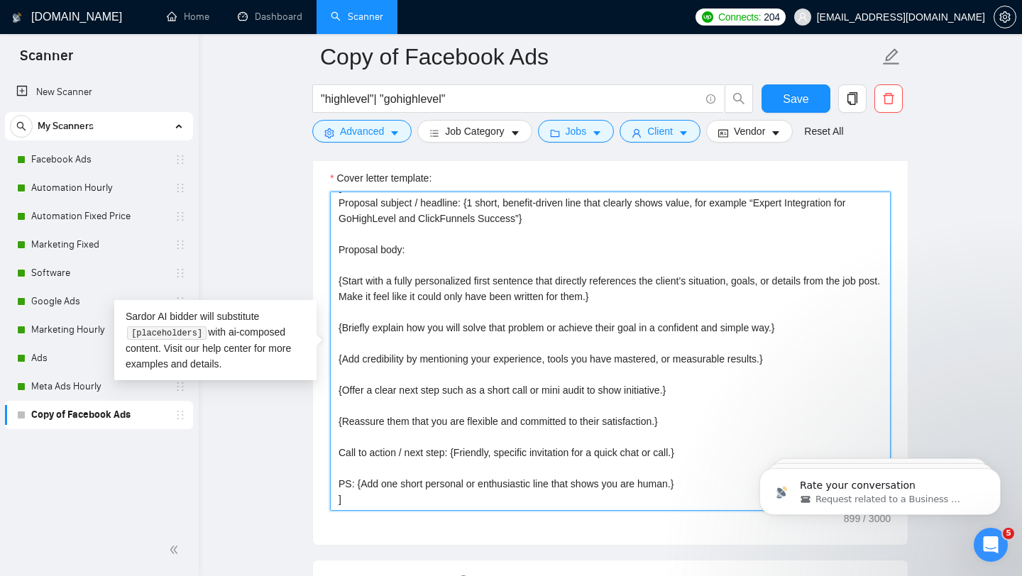
scroll to position [0, 0]
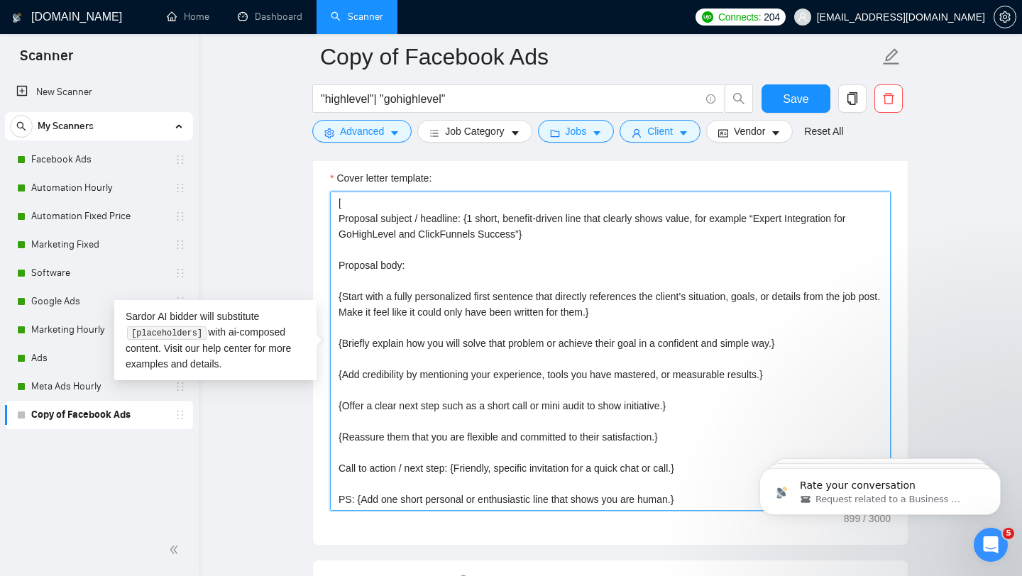
drag, startPoint x: 402, startPoint y: 498, endPoint x: 301, endPoint y: 106, distance: 404.5
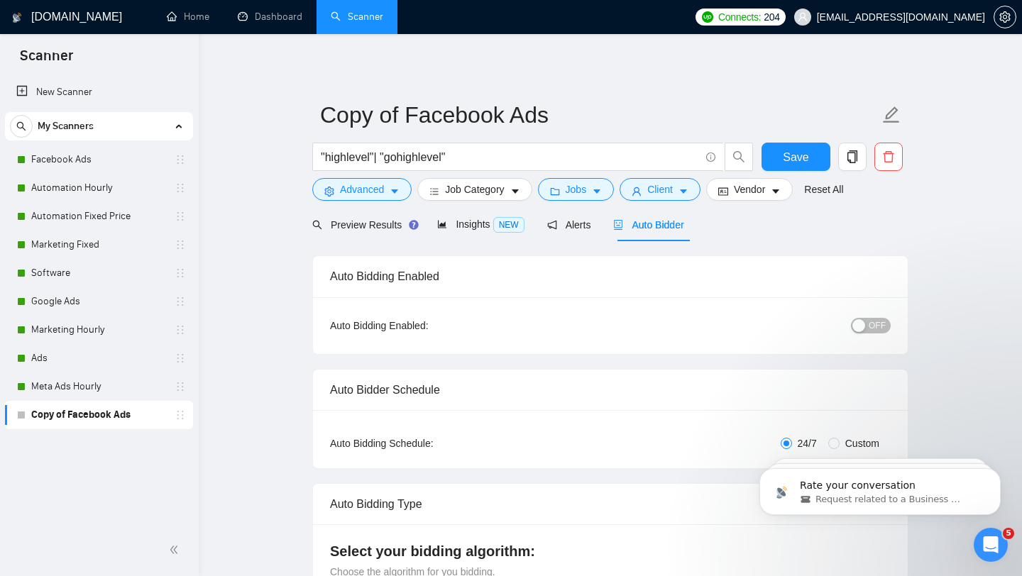
click at [859, 320] on div "button" at bounding box center [858, 325] width 13 height 13
click at [808, 155] on span "Save" at bounding box center [796, 157] width 26 height 18
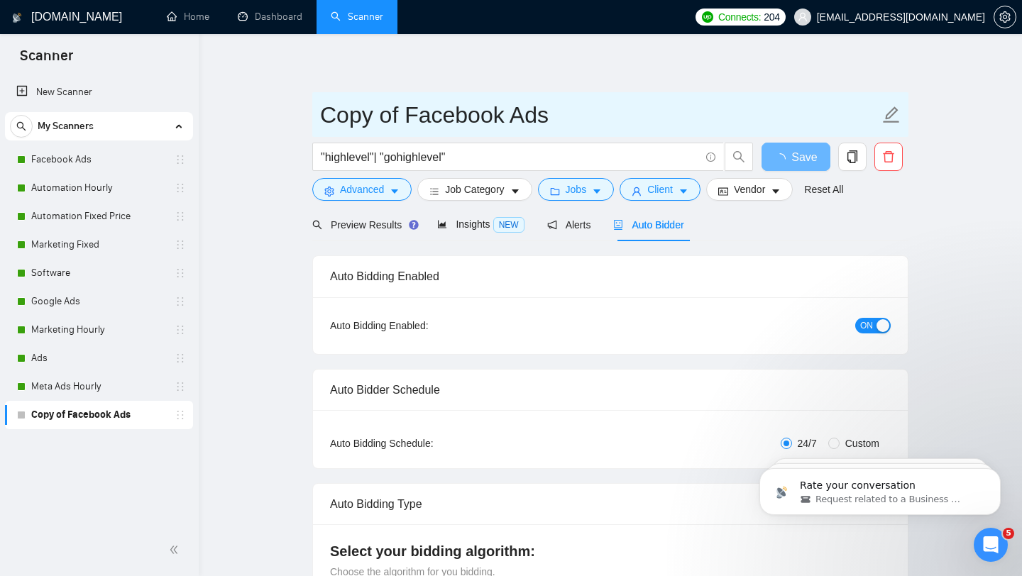
click at [439, 119] on input "Copy of Facebook Ads" at bounding box center [599, 114] width 559 height 35
type input "GHL"
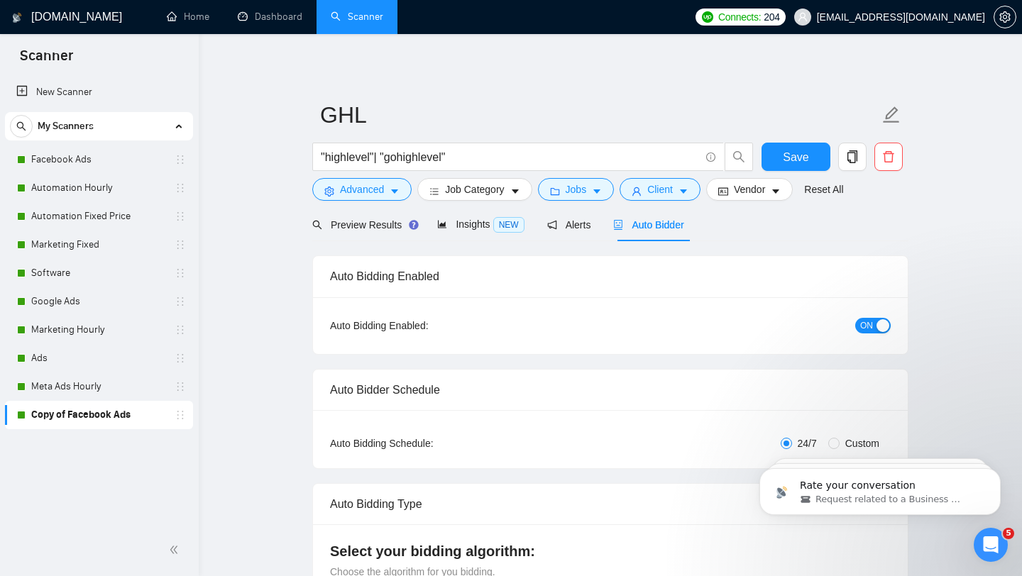
click at [799, 154] on span "Save" at bounding box center [796, 157] width 26 height 18
click at [131, 282] on link "Software" at bounding box center [98, 273] width 135 height 28
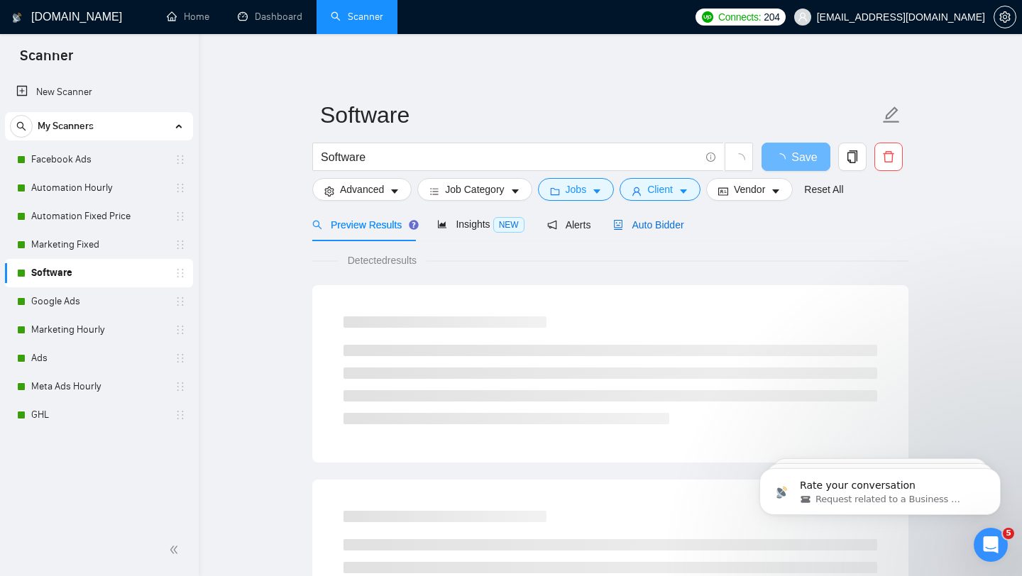
click at [683, 228] on span "Auto Bidder" at bounding box center [648, 224] width 70 height 11
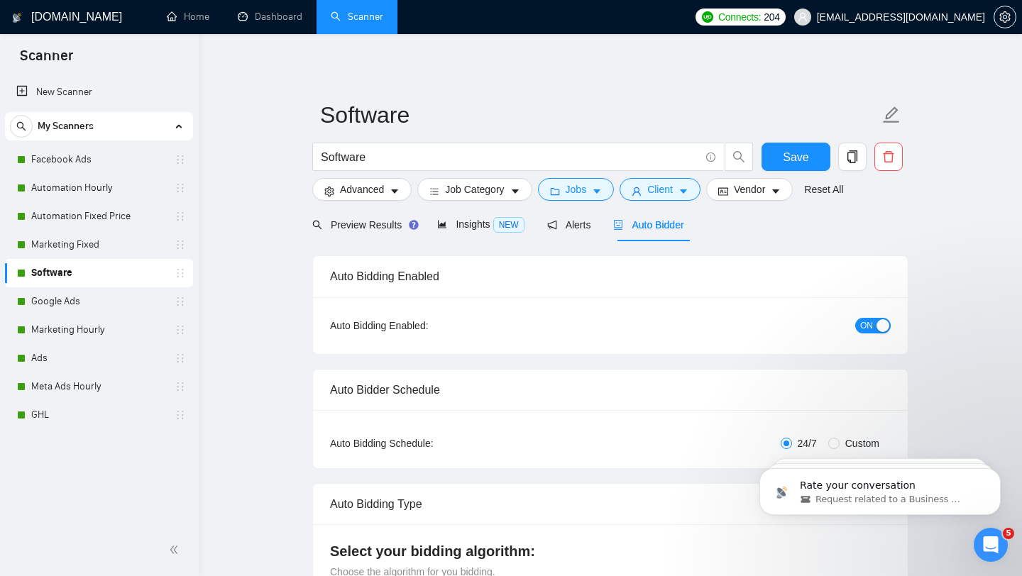
click at [868, 320] on span "ON" at bounding box center [866, 326] width 13 height 16
click at [121, 197] on link "Automation Hourly" at bounding box center [98, 188] width 135 height 28
click at [800, 158] on span "Save" at bounding box center [796, 157] width 26 height 18
click at [127, 178] on link "Automation Hourly" at bounding box center [98, 188] width 135 height 28
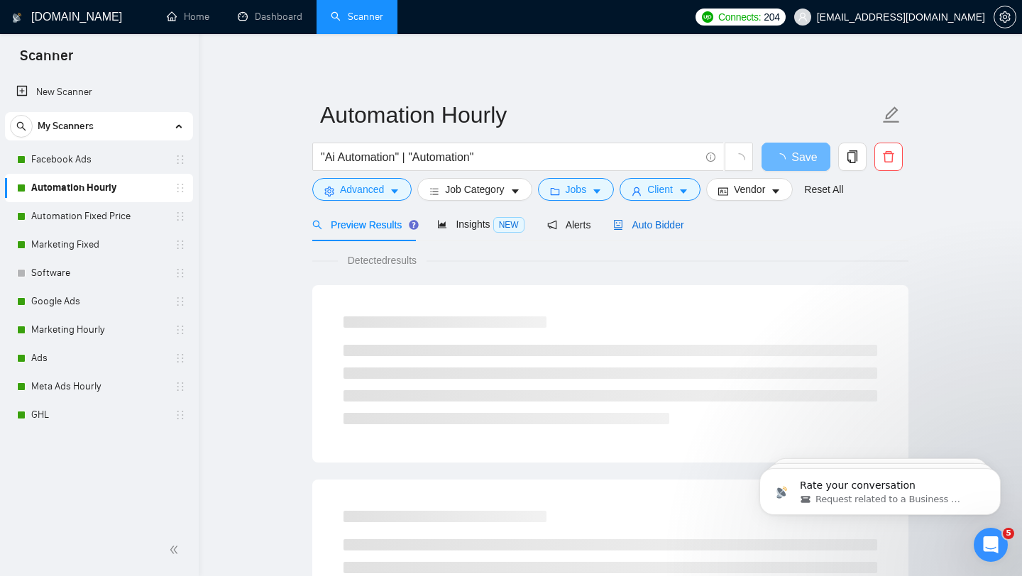
click at [649, 228] on span "Auto Bidder" at bounding box center [648, 224] width 70 height 11
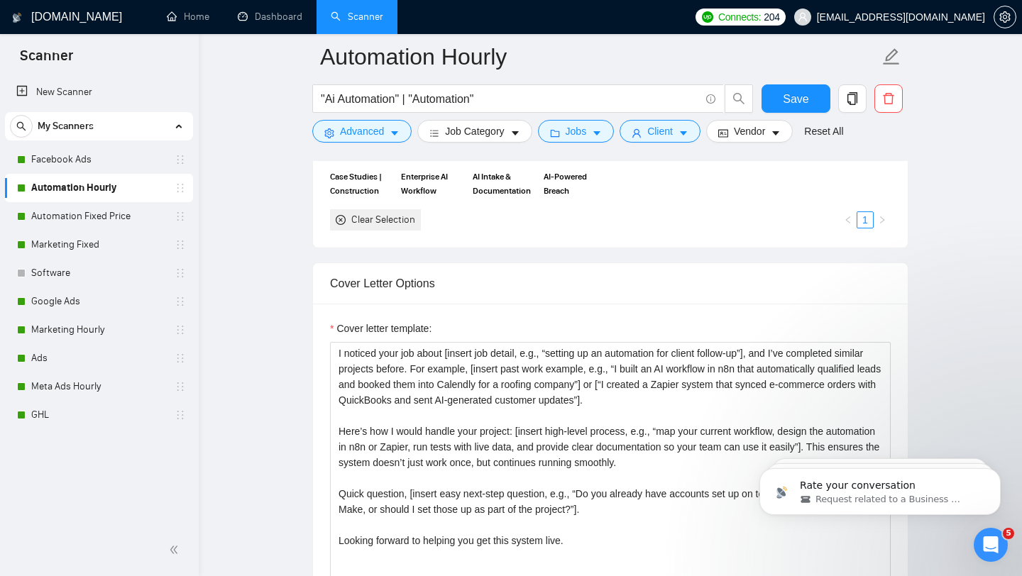
scroll to position [1528, 0]
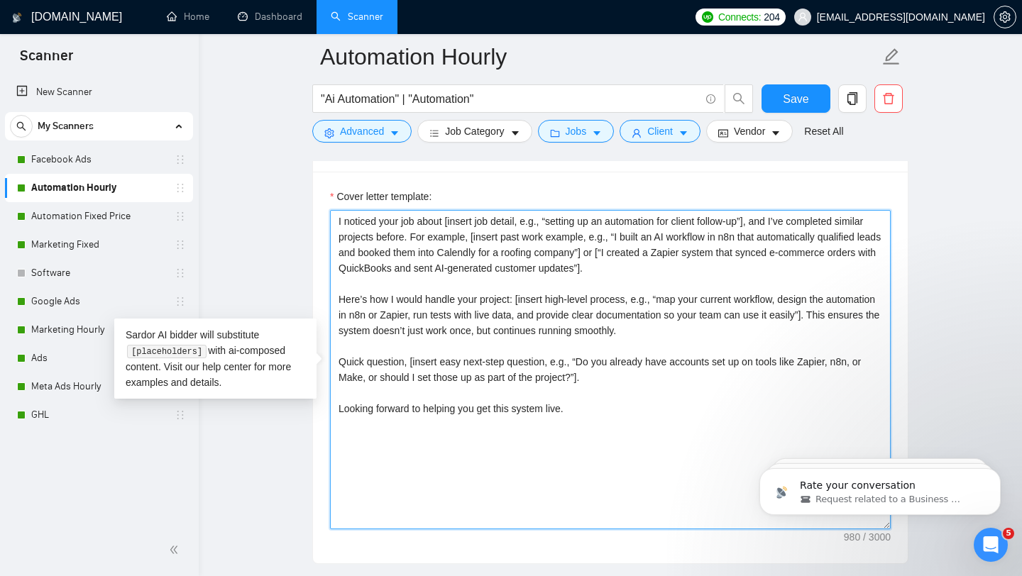
drag, startPoint x: 574, startPoint y: 457, endPoint x: 288, endPoint y: 130, distance: 434.5
click at [288, 130] on main "Automation Hourly "Ai Automation" | "Automation" Save Advanced Job Category Job…" at bounding box center [610, 518] width 778 height 3979
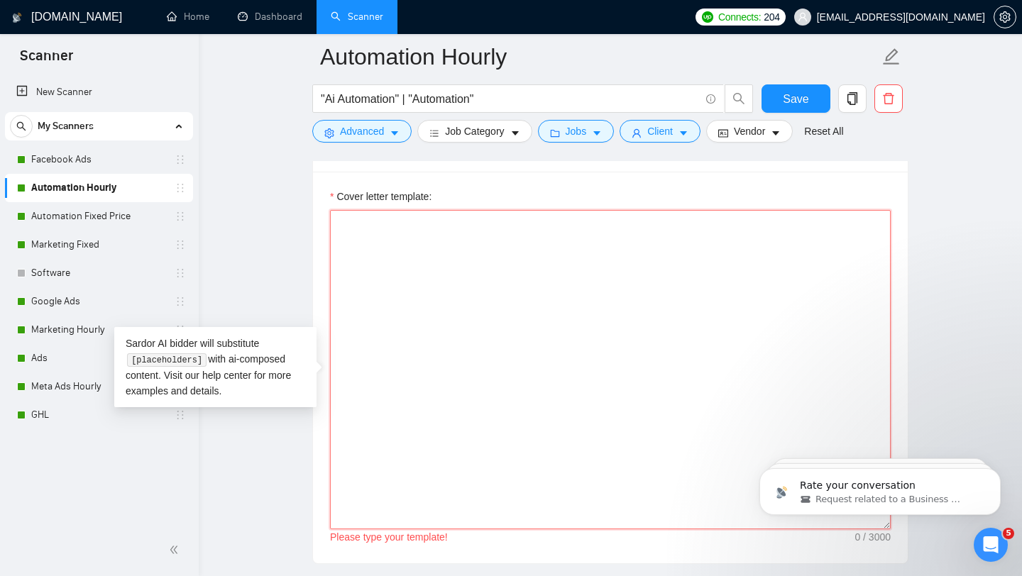
paste textarea "[ Proposal subject / headline: {1 short, benefit-driven line that clearly shows…"
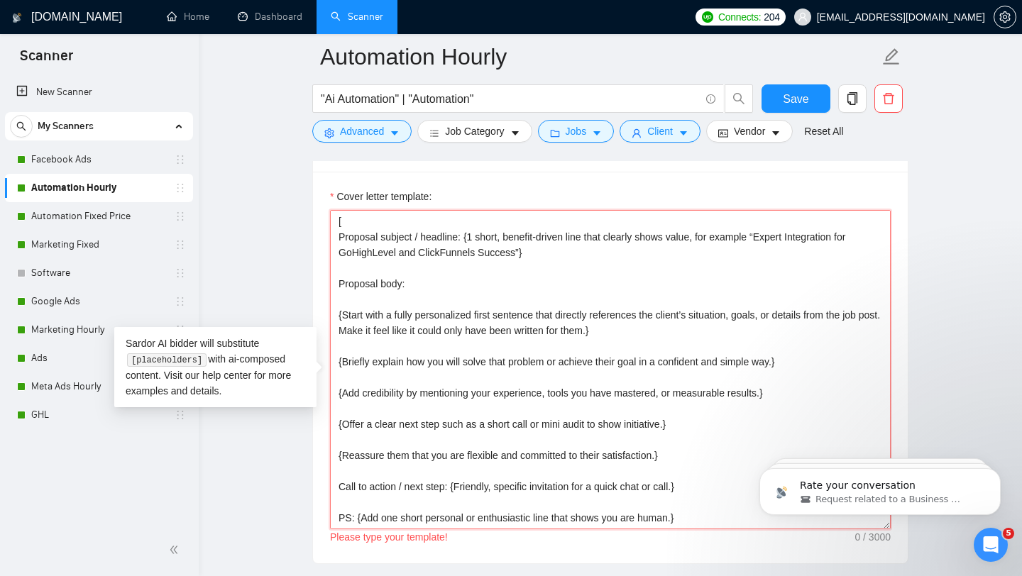
scroll to position [11, 0]
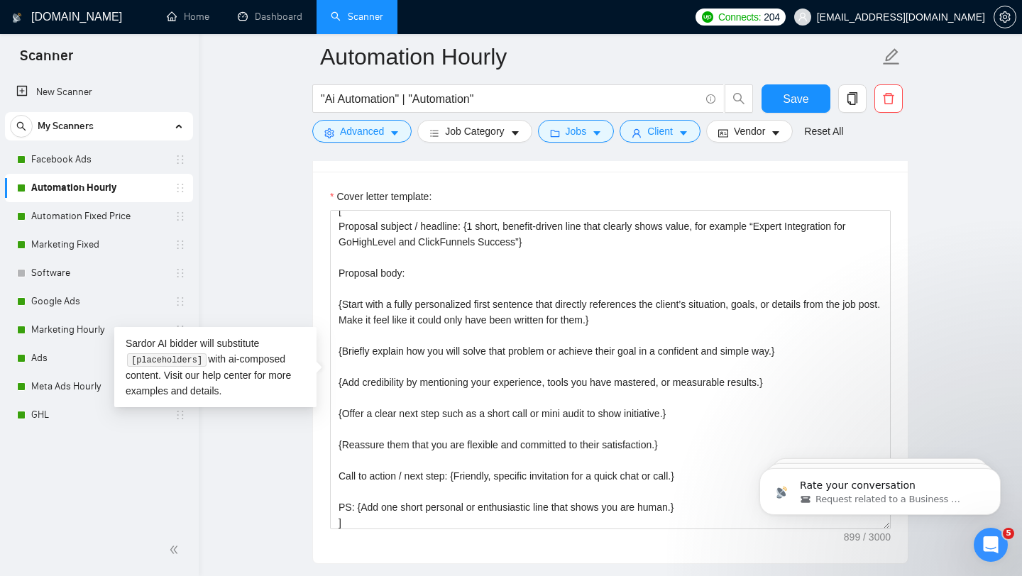
click at [957, 326] on main "Automation Hourly "Ai Automation" | "Automation" Save Advanced Job Category Job…" at bounding box center [610, 518] width 778 height 3979
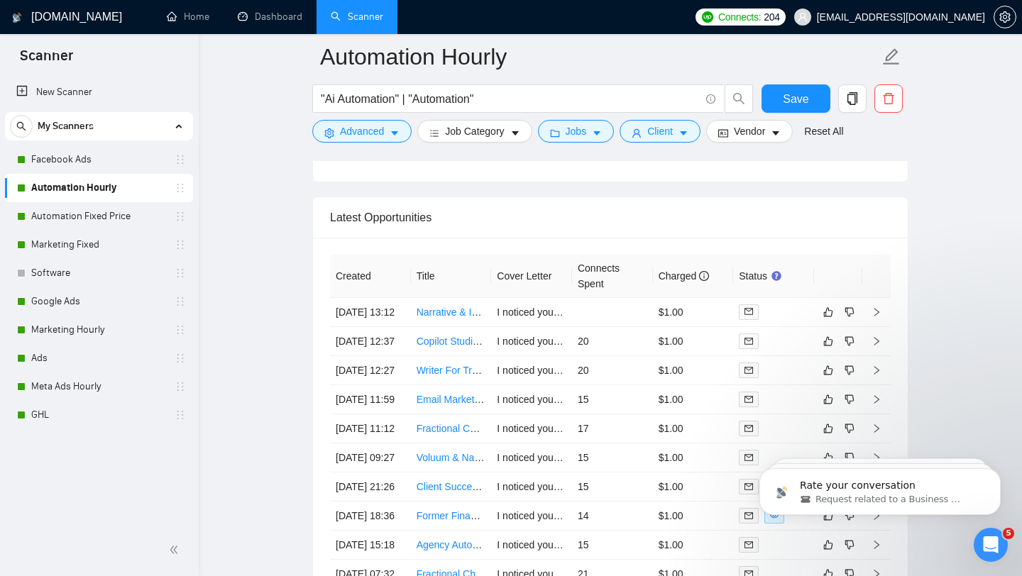
scroll to position [3403, 0]
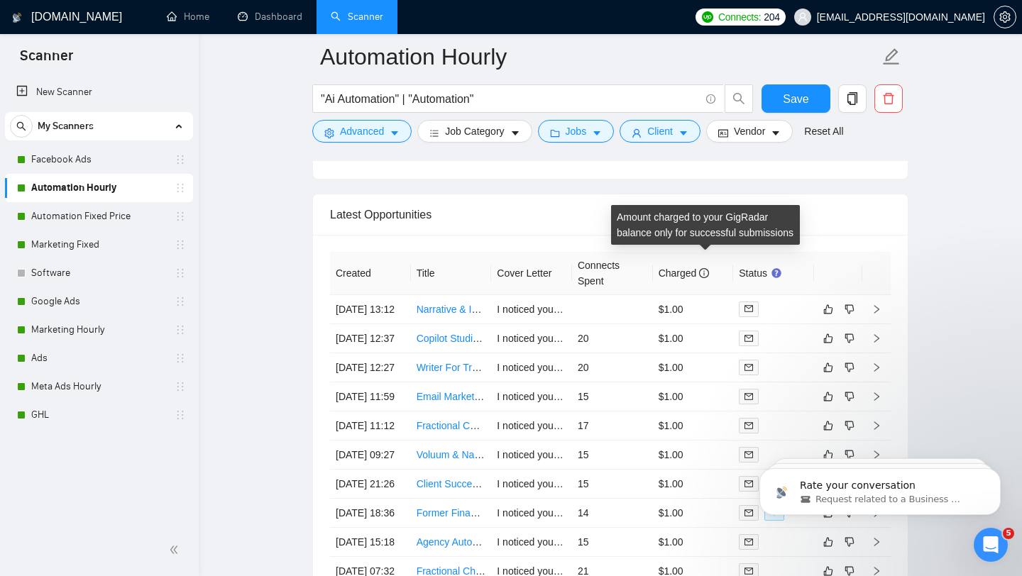
click at [706, 271] on icon "info-circle" at bounding box center [704, 273] width 10 height 10
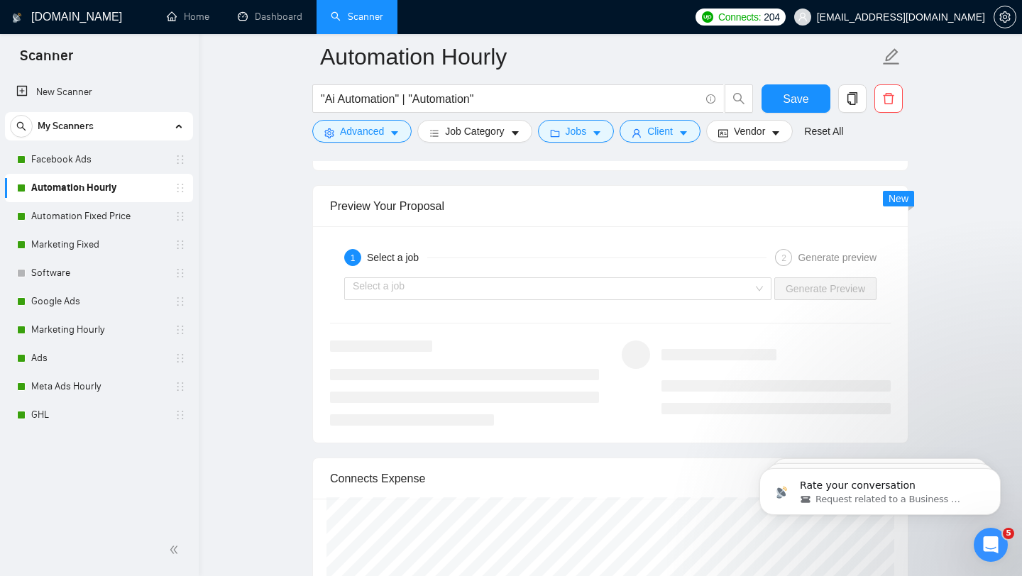
scroll to position [2614, 0]
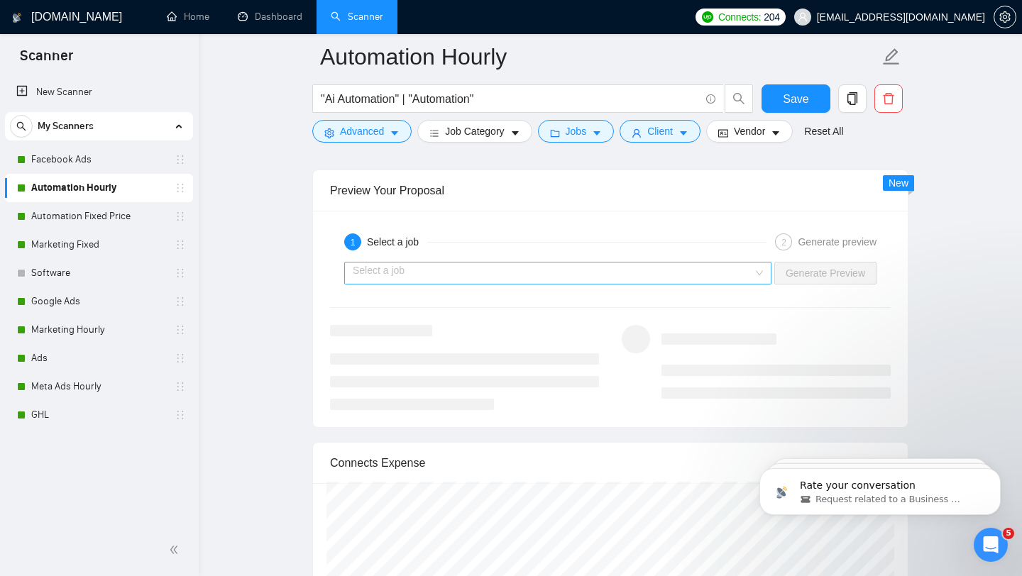
click at [661, 265] on input "search" at bounding box center [553, 273] width 400 height 21
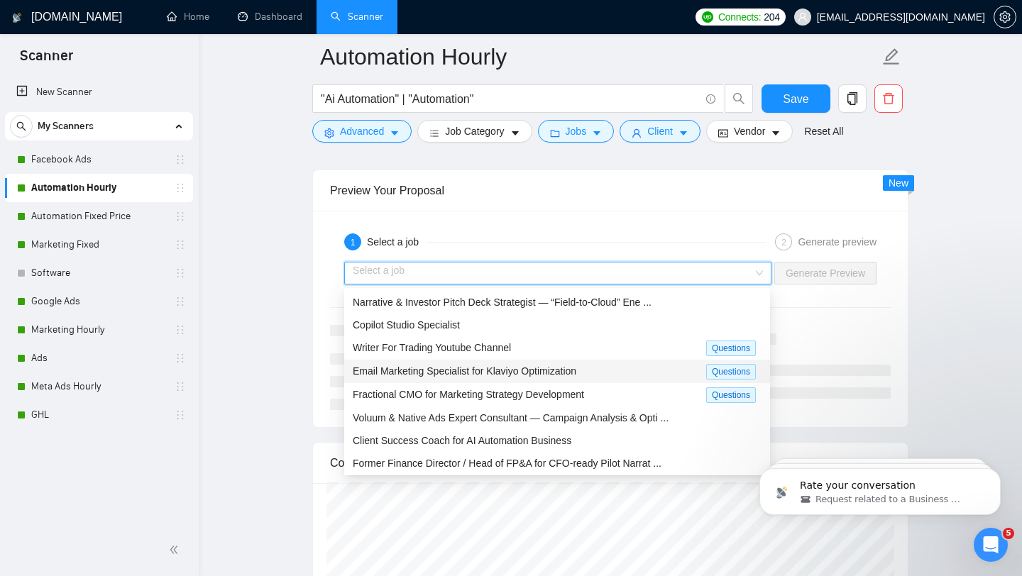
click at [613, 370] on div "Email Marketing Specialist for Klaviyo Optimization" at bounding box center [529, 371] width 353 height 16
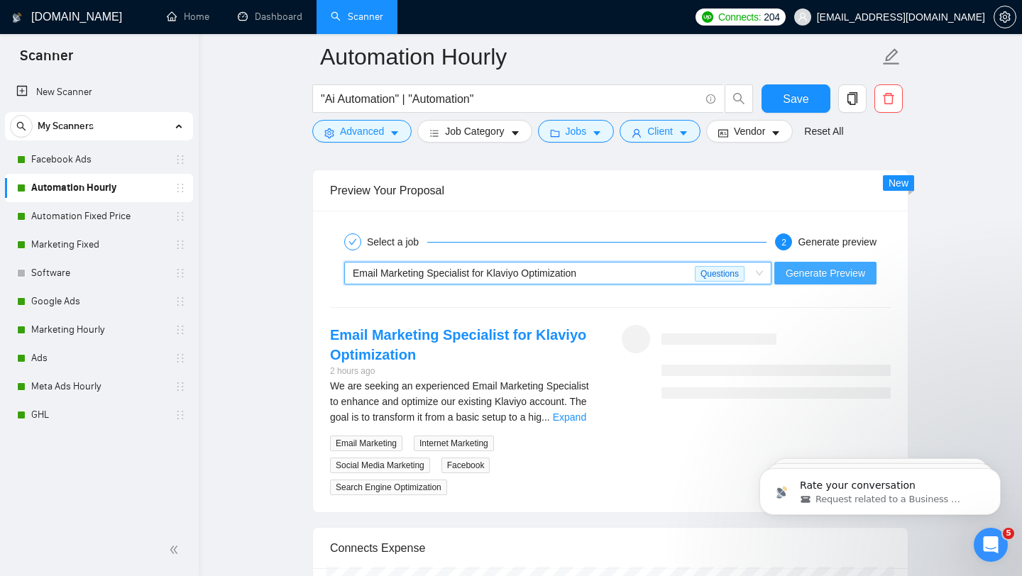
click at [820, 281] on button "Generate Preview" at bounding box center [825, 273] width 102 height 23
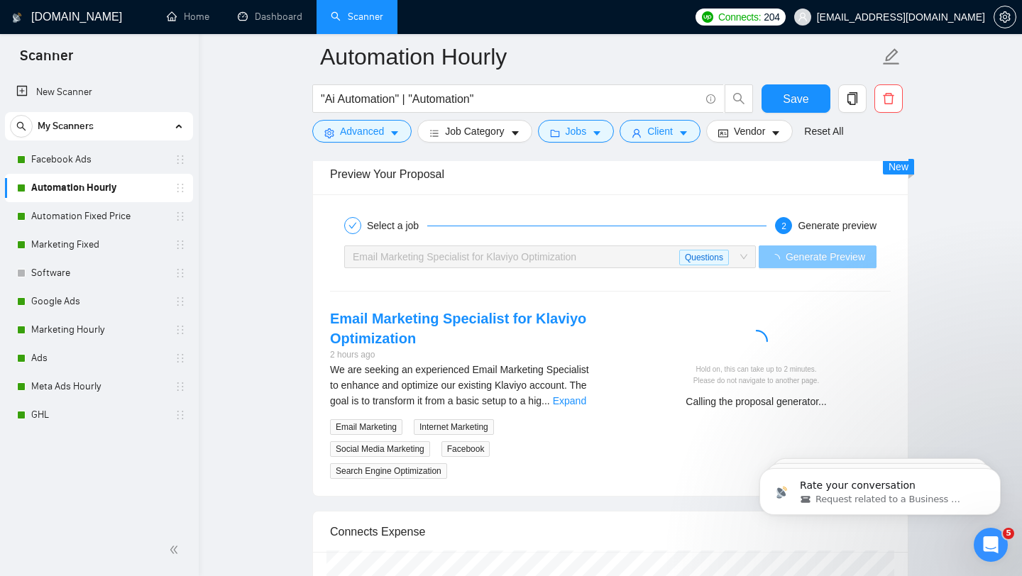
scroll to position [2633, 0]
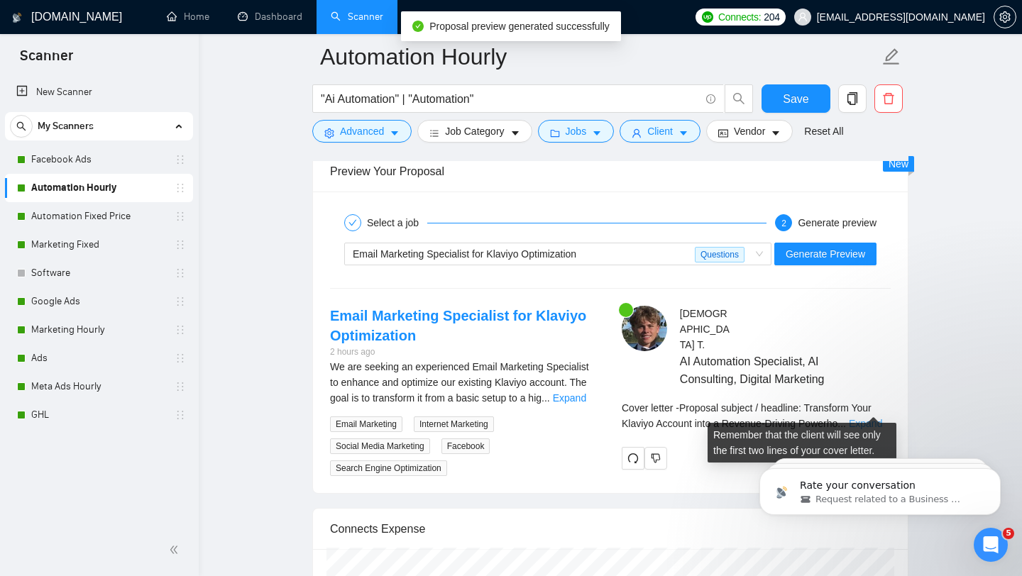
click at [876, 418] on link "Expand" at bounding box center [865, 423] width 33 height 11
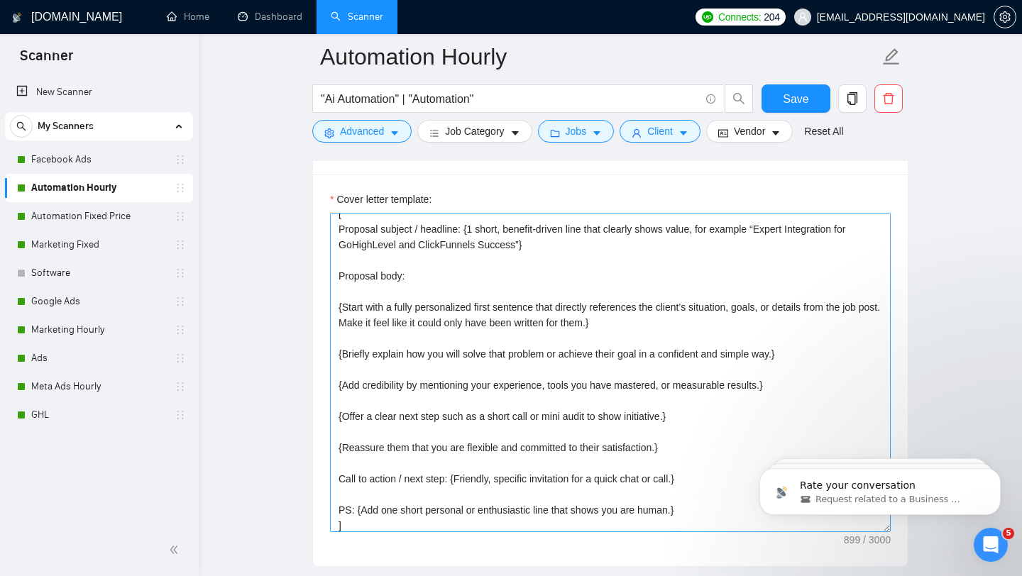
scroll to position [16, 0]
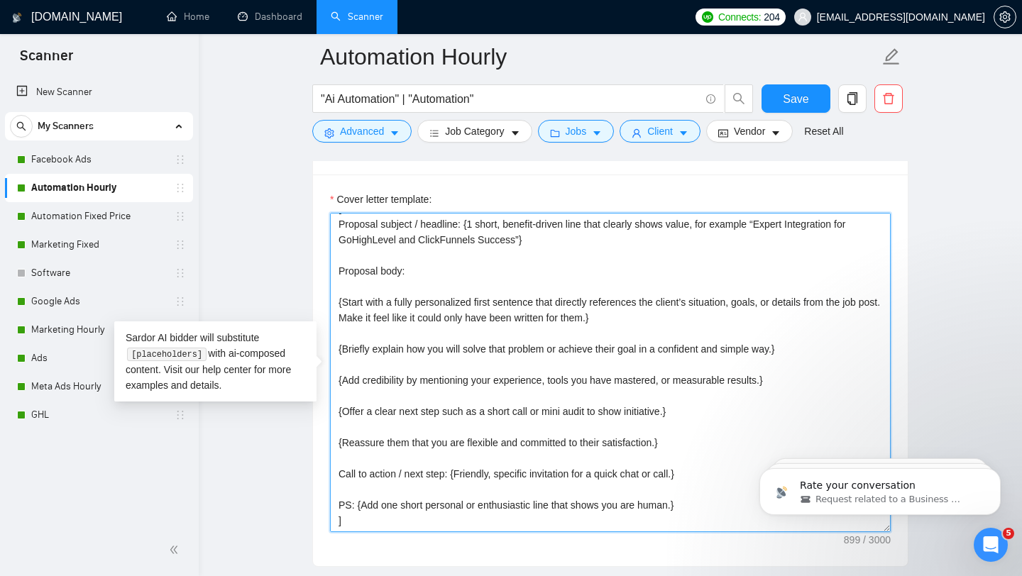
drag, startPoint x: 455, startPoint y: 470, endPoint x: 326, endPoint y: 468, distance: 128.5
click at [326, 468] on div "Cover letter template: [ Proposal subject / headline: {1 short, benefit-driven …" at bounding box center [610, 371] width 595 height 392
drag, startPoint x: 357, startPoint y: 505, endPoint x: 321, endPoint y: 505, distance: 35.5
click at [321, 505] on div "Cover letter template: [ Proposal subject / headline: {1 short, benefit-driven …" at bounding box center [610, 371] width 595 height 392
click at [376, 503] on textarea "[ Proposal subject / headline: {1 short, benefit-driven line that clearly shows…" at bounding box center [610, 372] width 561 height 319
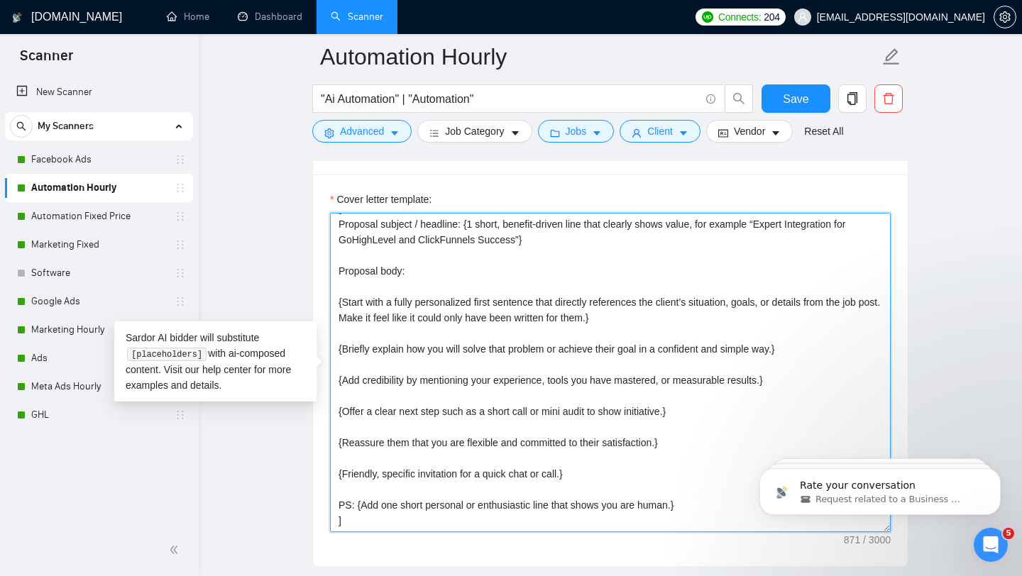
scroll to position [0, 0]
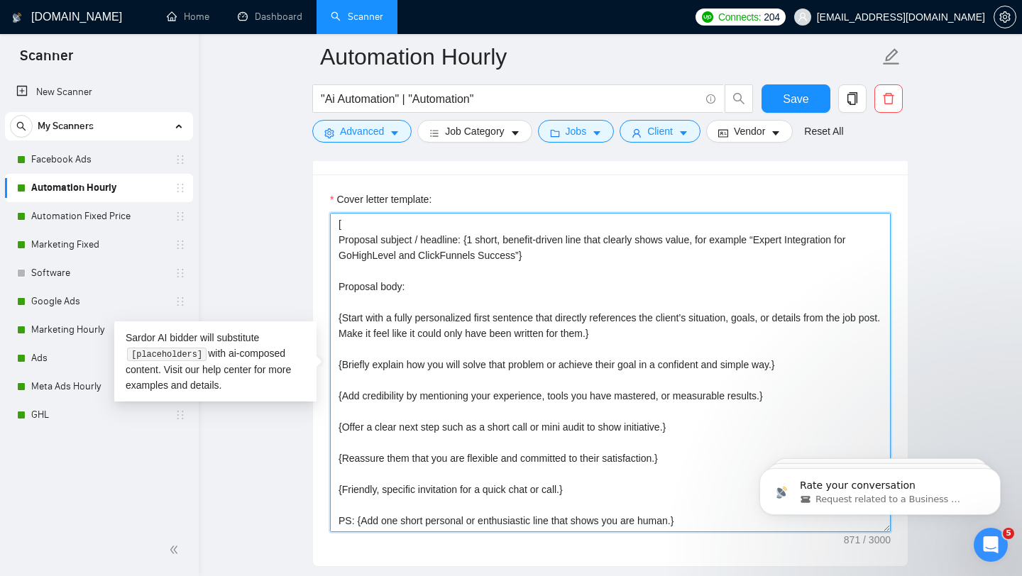
drag, startPoint x: 417, startPoint y: 292, endPoint x: 329, endPoint y: 283, distance: 88.4
click at [329, 283] on div "Cover letter template: [ Proposal subject / headline: {1 short, benefit-driven …" at bounding box center [610, 371] width 595 height 392
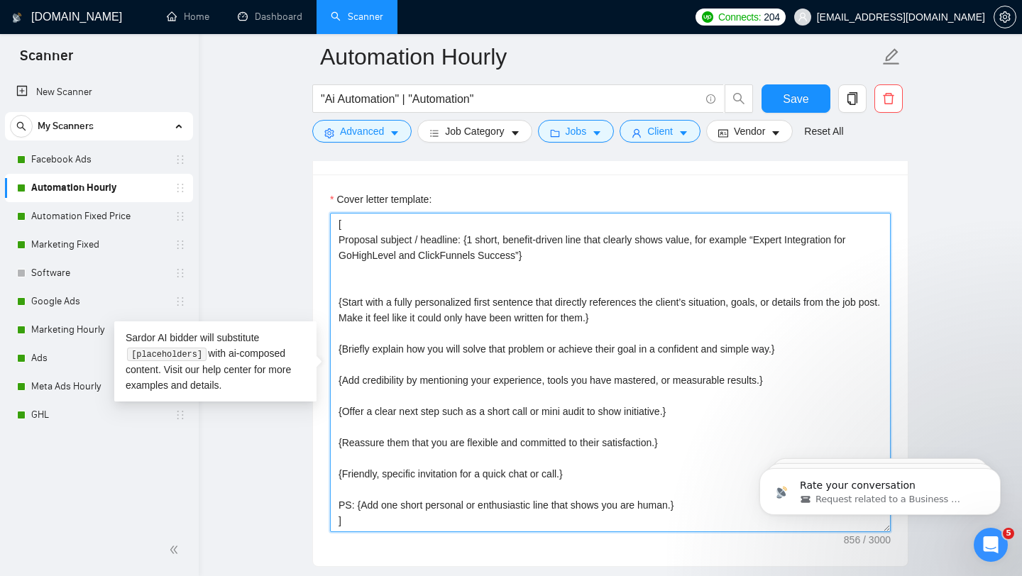
type textarea "[ Proposal subject / headline: {1 short, benefit-driven line that clearly shows…"
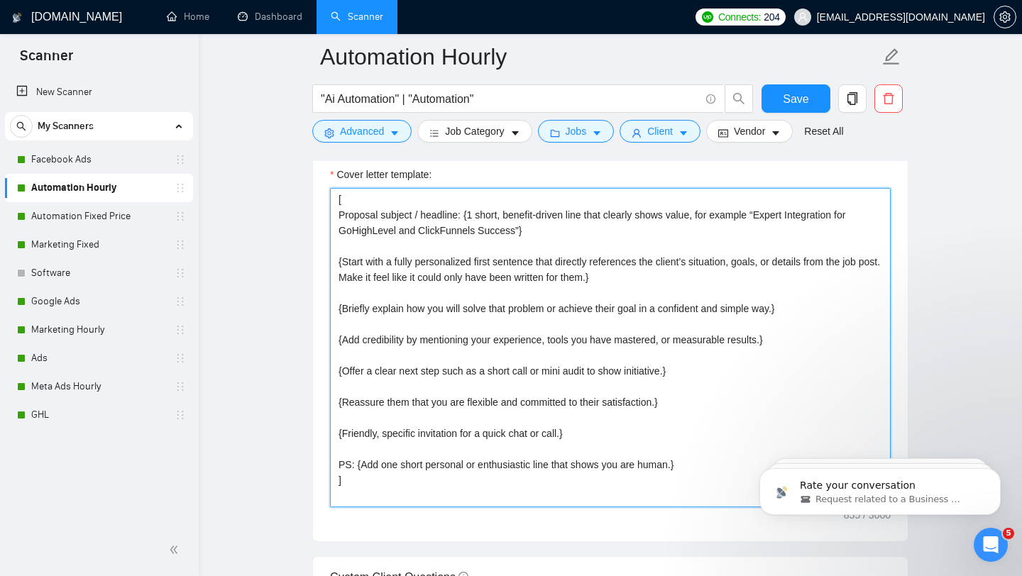
scroll to position [1558, 0]
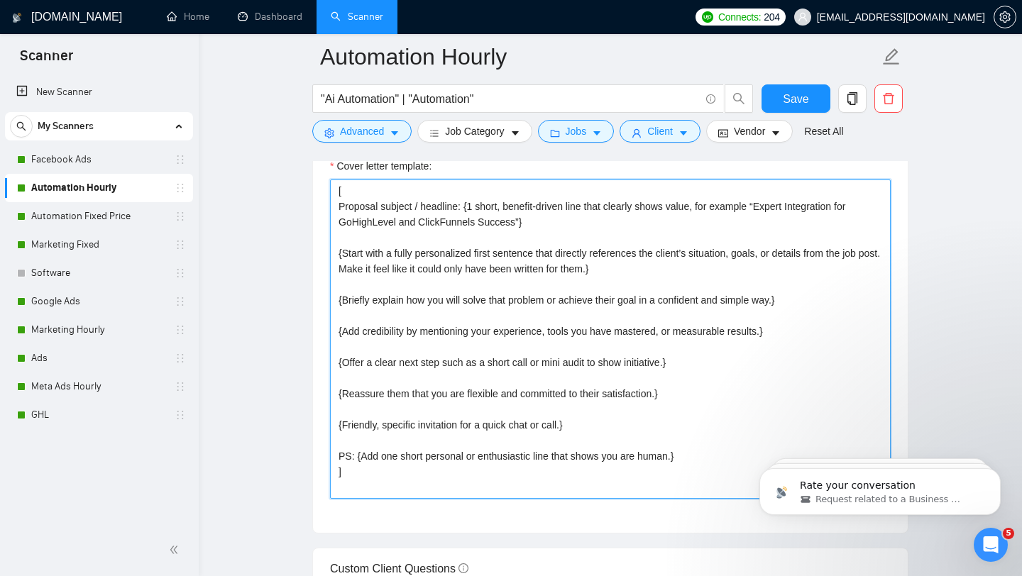
drag, startPoint x: 388, startPoint y: 482, endPoint x: 331, endPoint y: 171, distance: 315.9
click at [331, 171] on div "Cover letter template: [ Proposal subject / headline: {1 short, benefit-driven …" at bounding box center [610, 328] width 561 height 341
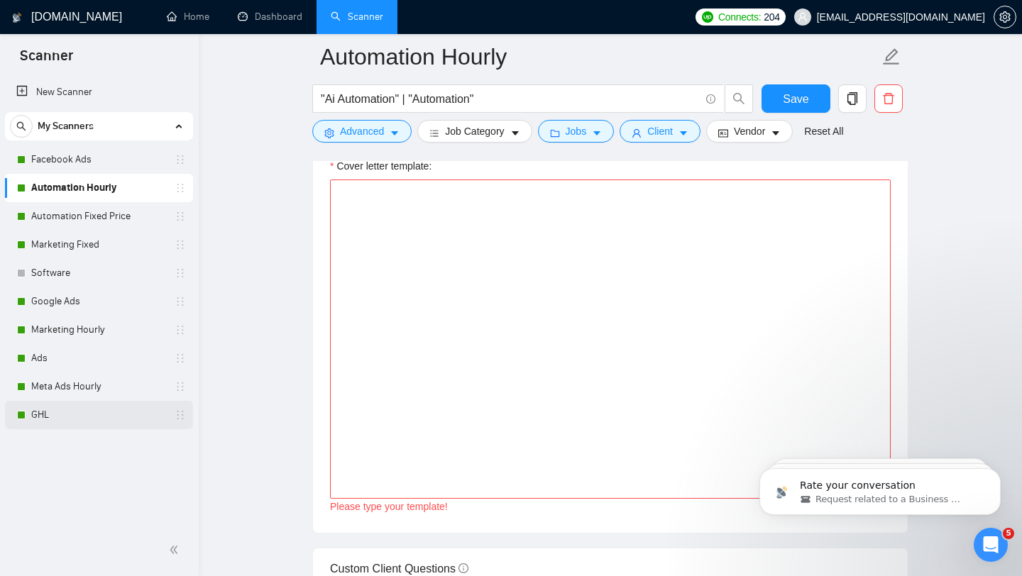
click at [114, 420] on link "GHL" at bounding box center [98, 415] width 135 height 28
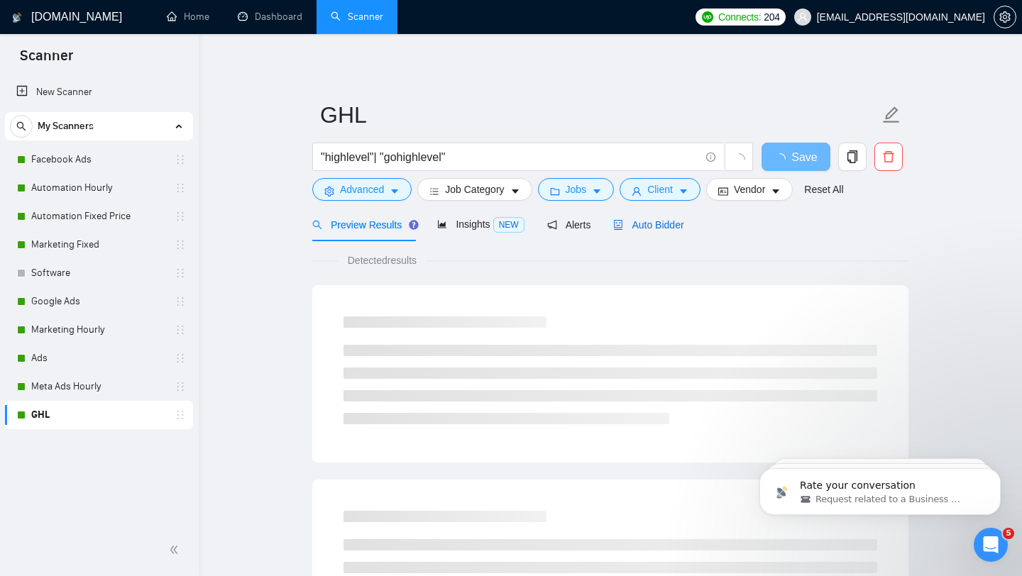
click at [676, 230] on span "Auto Bidder" at bounding box center [648, 224] width 70 height 11
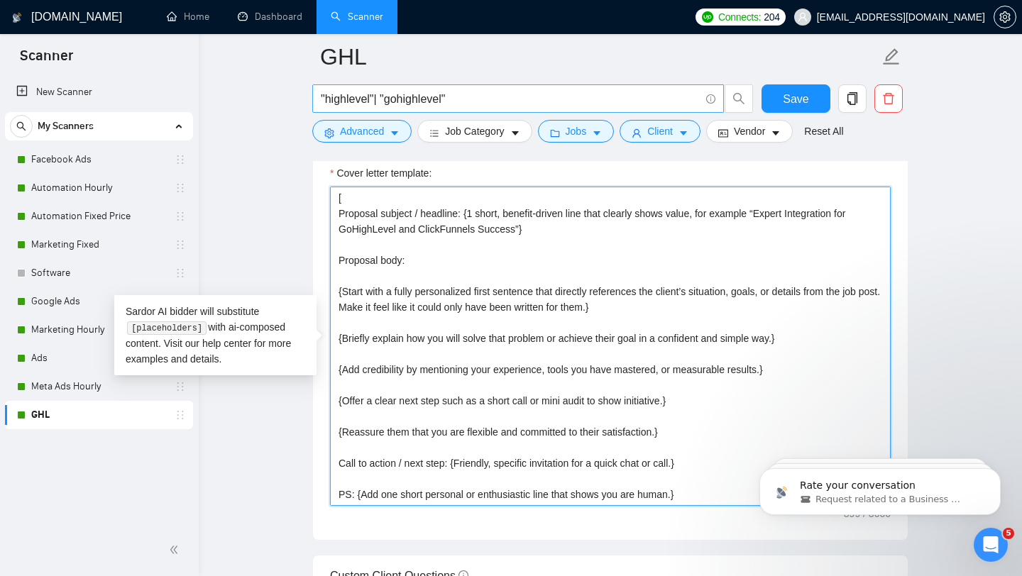
drag, startPoint x: 400, startPoint y: 501, endPoint x: 329, endPoint y: 103, distance: 404.4
click at [329, 103] on div "GHL "highlevel"| "gohighlevel" Save Advanced Job Category Jobs Client Vendor Re…" at bounding box center [610, 395] width 596 height 3778
paste textarea "{ Proposal subject / headline: {1 short, benefit-driven line that clearly shows…"
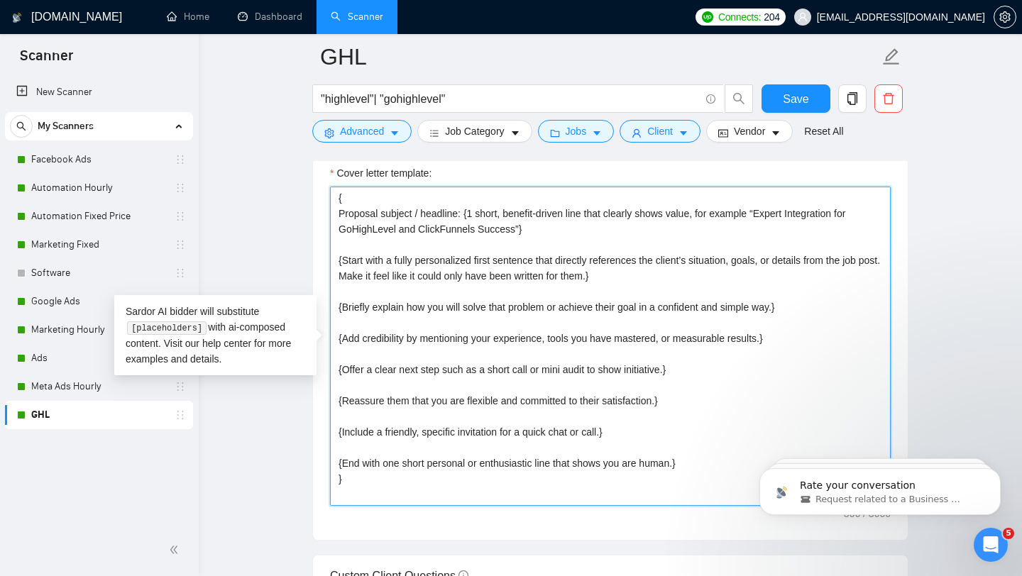
drag, startPoint x: 468, startPoint y: 213, endPoint x: 332, endPoint y: 214, distance: 135.5
click at [332, 214] on textarea "{ Proposal subject / headline: {1 short, benefit-driven line that clearly shows…" at bounding box center [610, 346] width 561 height 319
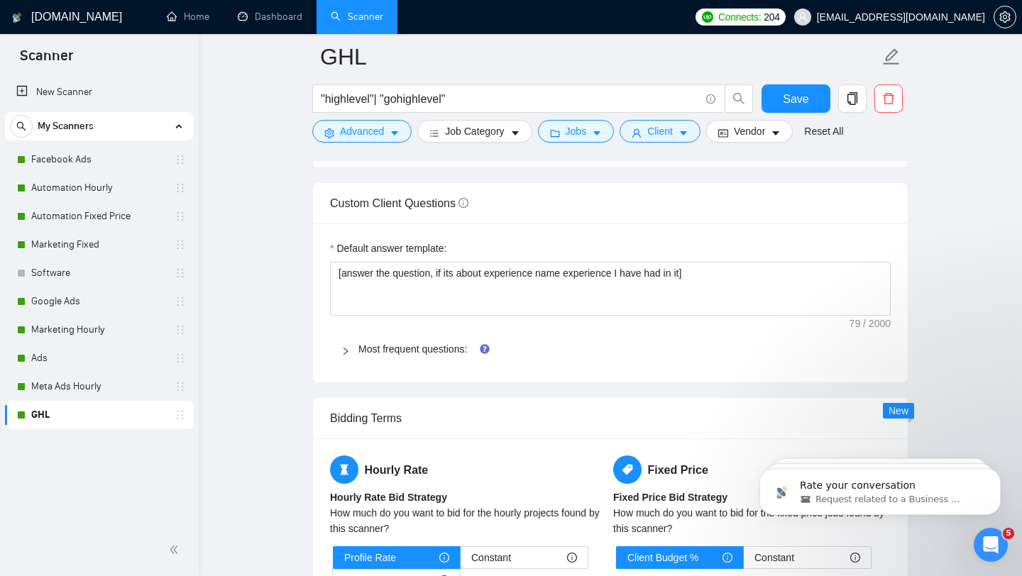
type textarea "{ {1 short, benefit-driven line that clearly shows value, for example “Expert I…"
click at [618, 358] on div "Most frequent questions:" at bounding box center [610, 349] width 561 height 33
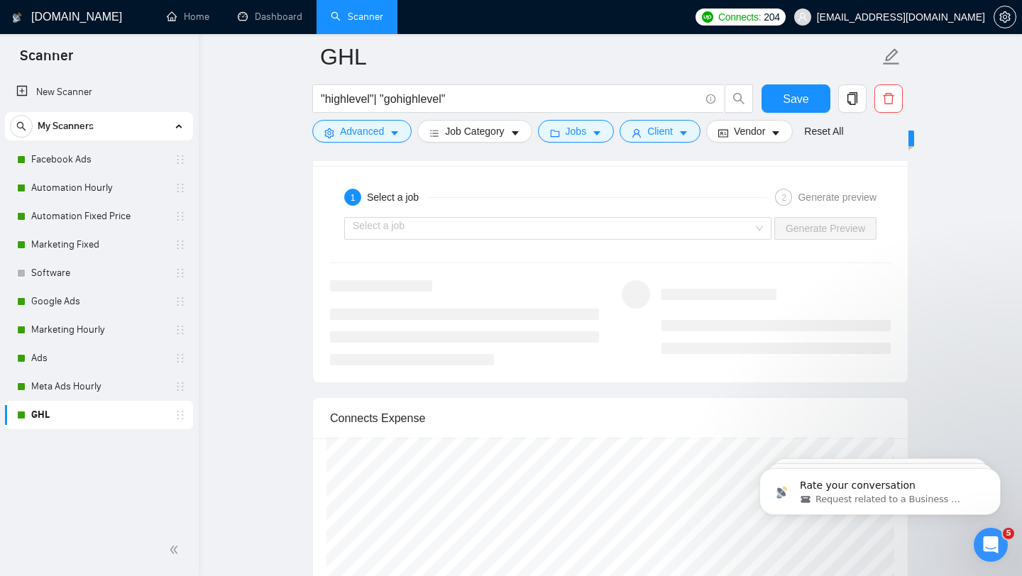
scroll to position [3146, 0]
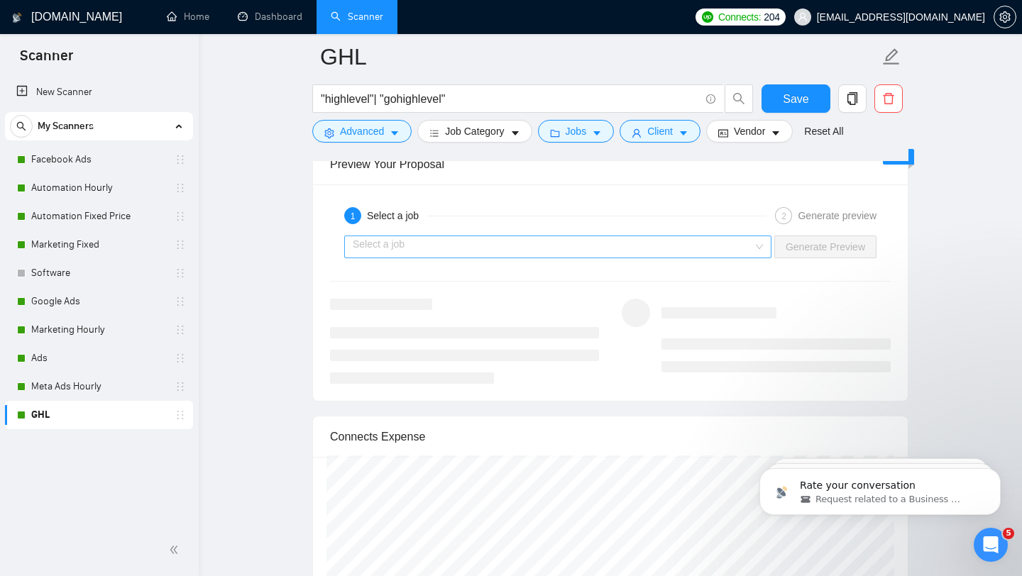
click at [644, 252] on input "search" at bounding box center [553, 246] width 400 height 21
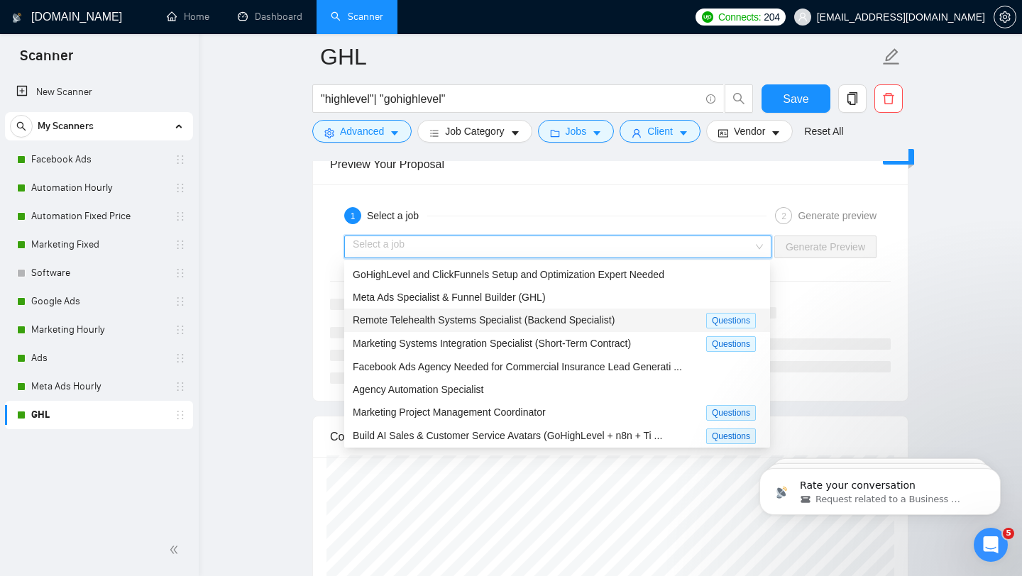
drag, startPoint x: 619, startPoint y: 319, endPoint x: 649, endPoint y: 311, distance: 31.5
click at [615, 319] on span "Remote Telehealth Systems Specialist (Backend Specialist)" at bounding box center [484, 319] width 262 height 11
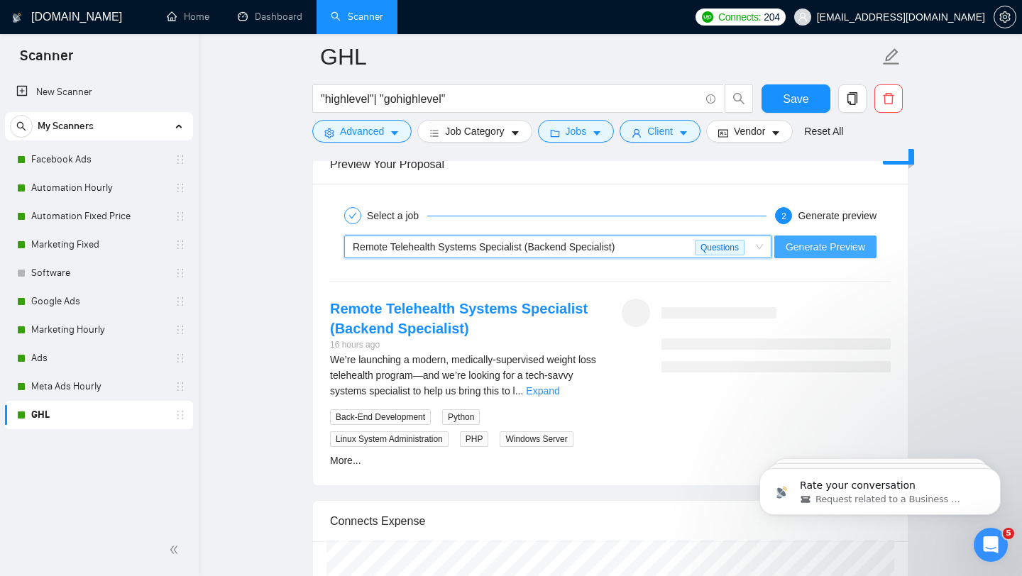
click at [837, 249] on span "Generate Preview" at bounding box center [825, 247] width 79 height 16
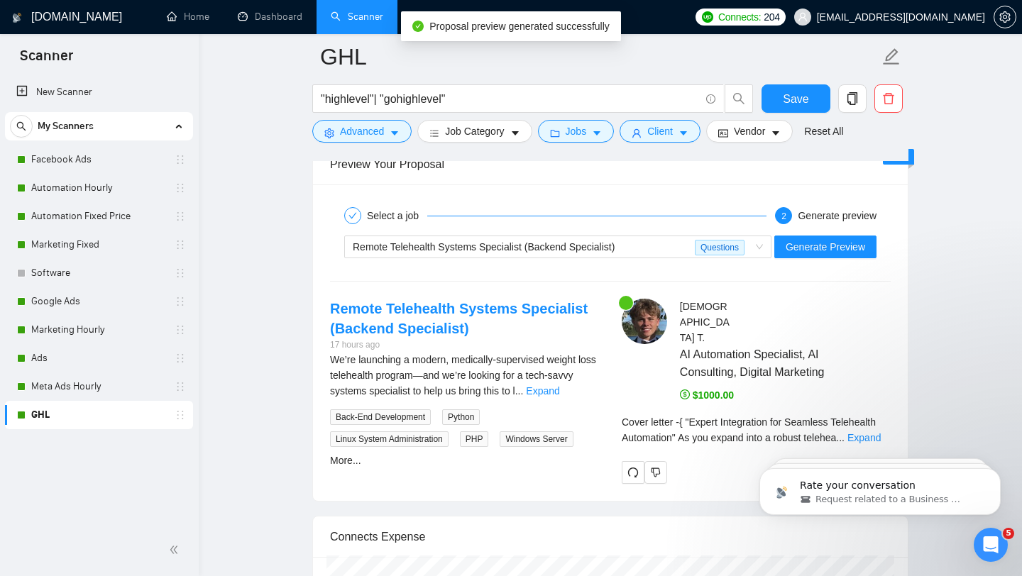
click at [868, 429] on div "Cover letter - { "Expert Integration for Seamless Telehealth Automation" As you…" at bounding box center [756, 434] width 269 height 41
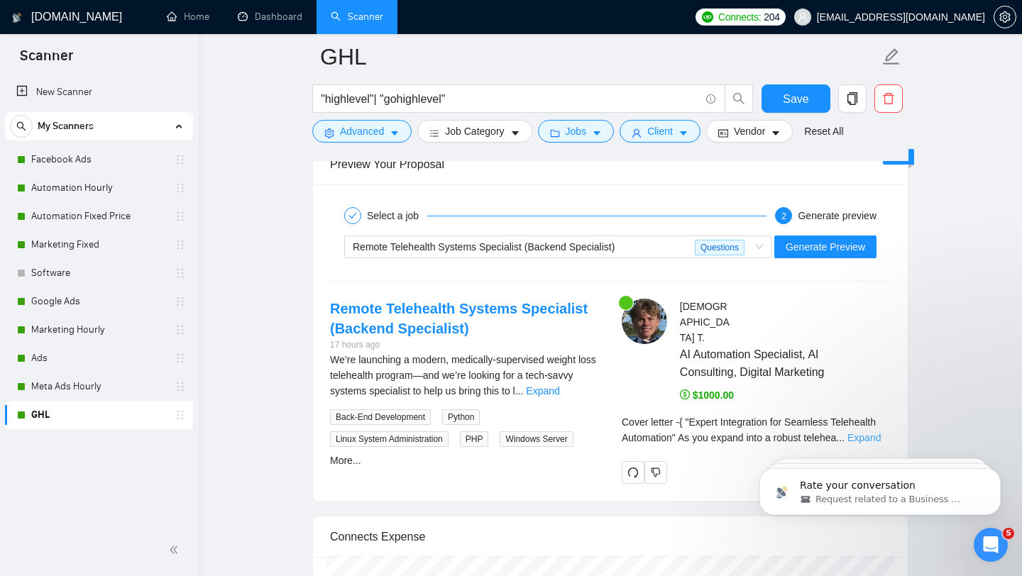
click at [869, 432] on link "Expand" at bounding box center [863, 437] width 33 height 11
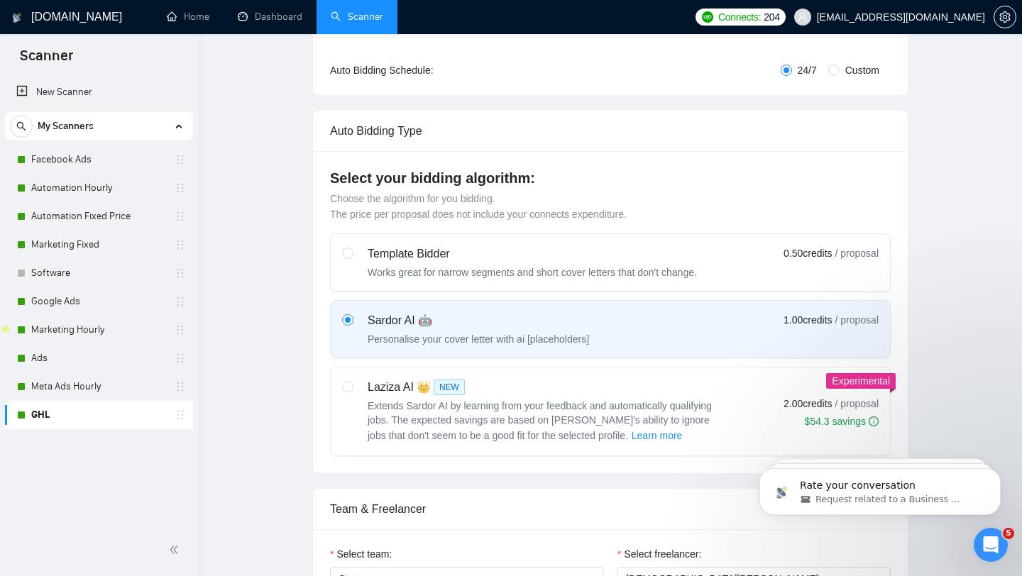
scroll to position [0, 0]
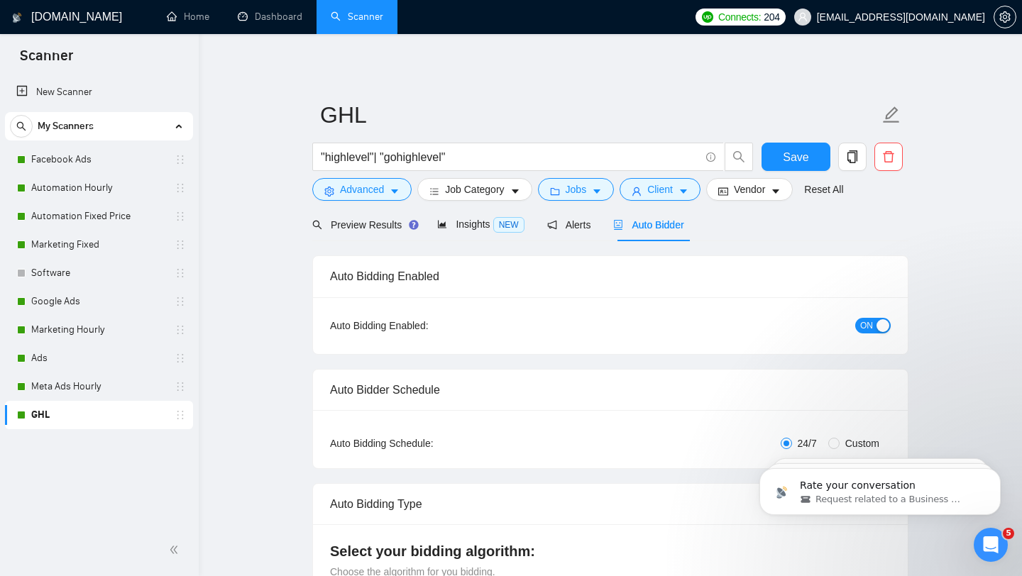
click at [860, 331] on span "ON" at bounding box center [866, 326] width 13 height 16
click at [783, 148] on span "Save" at bounding box center [796, 157] width 26 height 18
